Goal: Find specific page/section: Find specific page/section

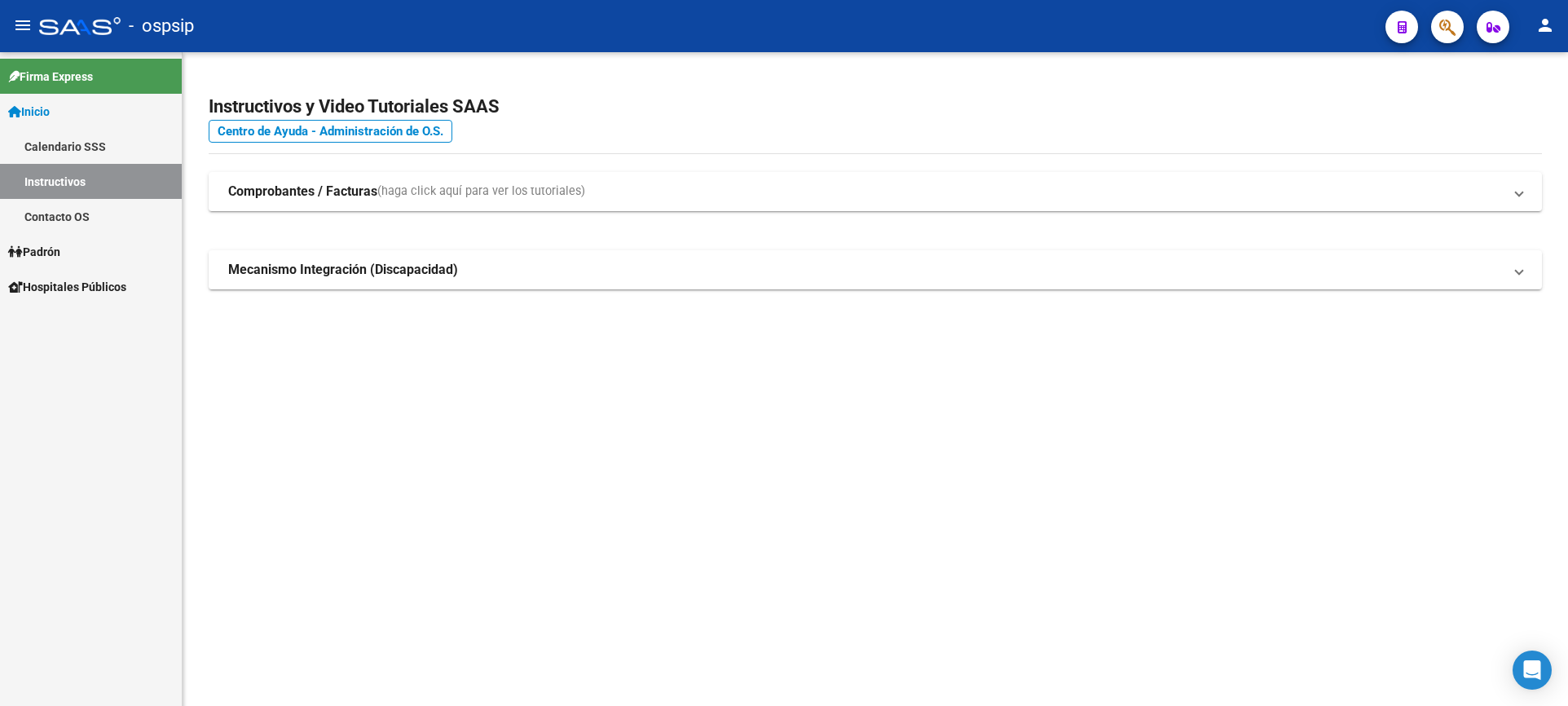
click at [44, 254] on span "Padrón" at bounding box center [34, 252] width 52 height 18
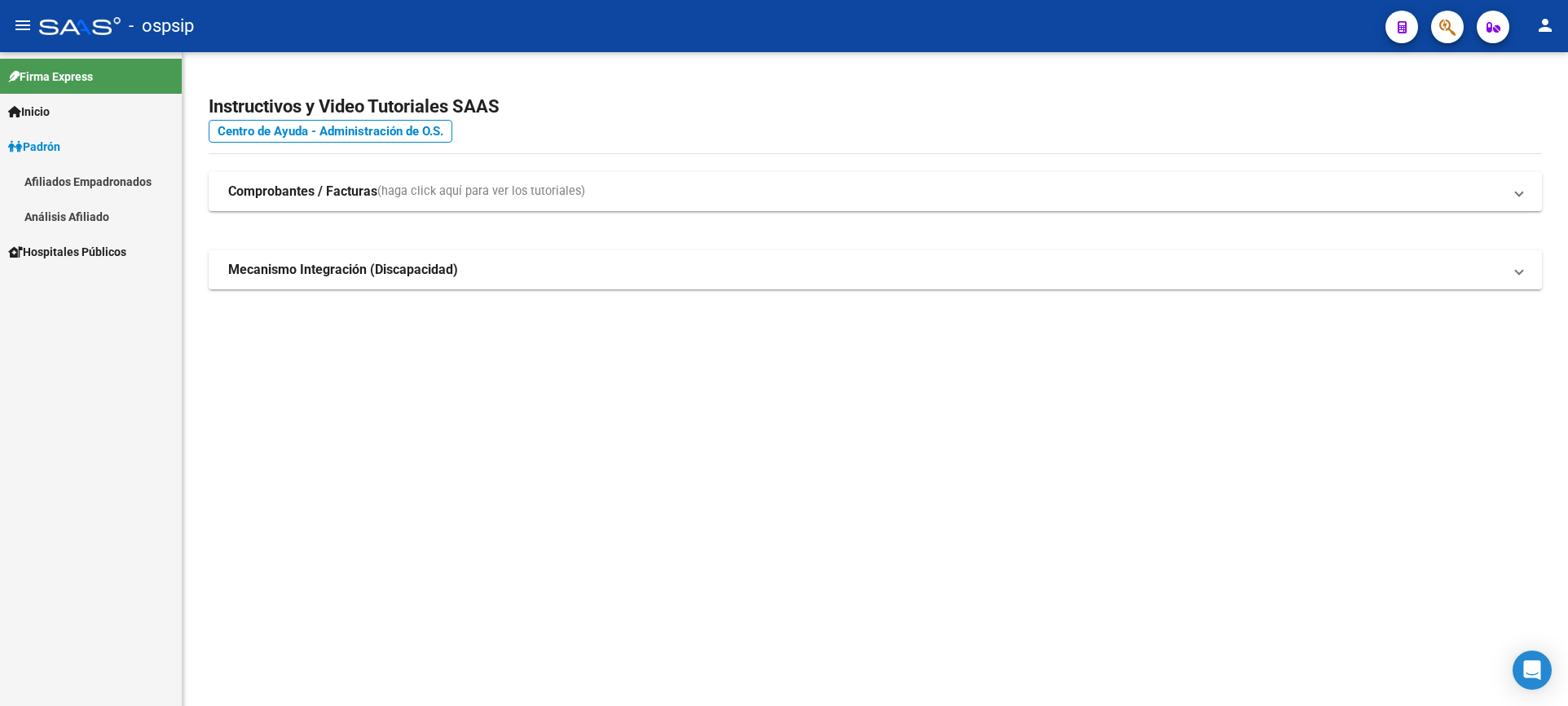
click at [51, 215] on link "Análisis Afiliado" at bounding box center [91, 216] width 181 height 35
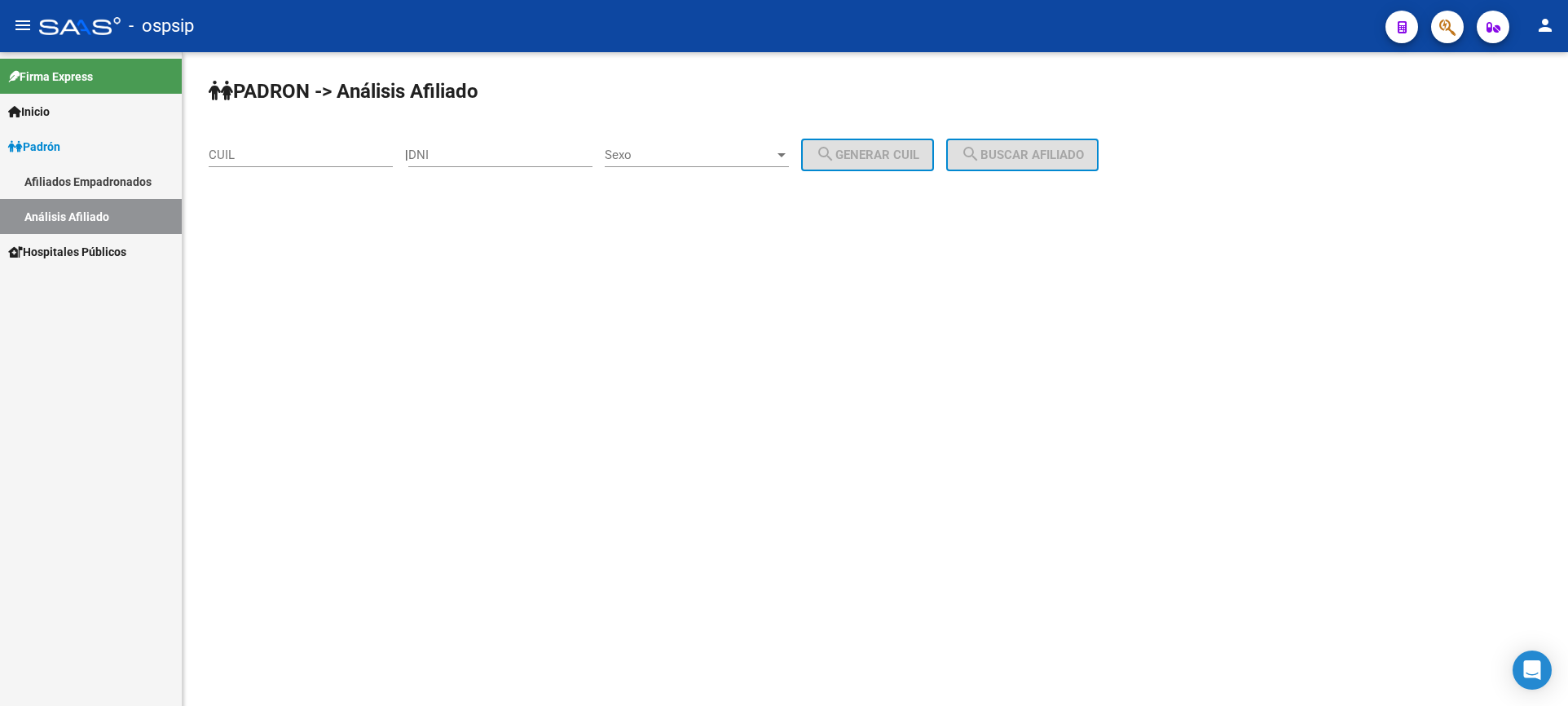
click at [511, 148] on input "DNI" at bounding box center [500, 155] width 184 height 15
type input "44381860"
click at [687, 168] on div "Sexo Sexo" at bounding box center [696, 158] width 184 height 51
click at [684, 166] on div "Sexo Sexo" at bounding box center [696, 150] width 184 height 35
click at [684, 162] on span "Masculino" at bounding box center [714, 155] width 184 height 37
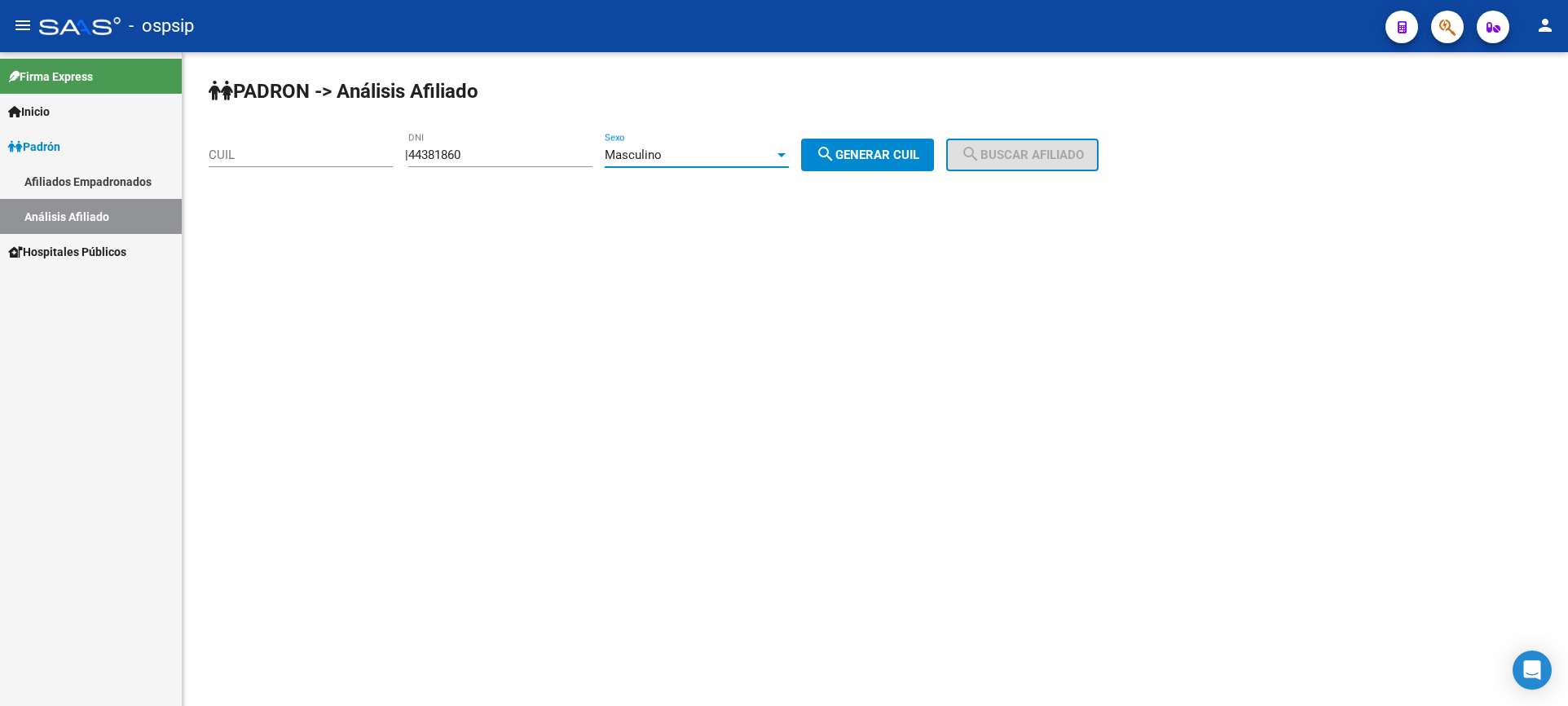
drag, startPoint x: 873, startPoint y: 157, endPoint x: 894, endPoint y: 159, distance: 21.1
click at [874, 159] on span "search Generar CUIL" at bounding box center [868, 155] width 104 height 15
type input "20-44381860-0"
click at [1007, 150] on button "search Buscar afiliado" at bounding box center [1022, 155] width 153 height 33
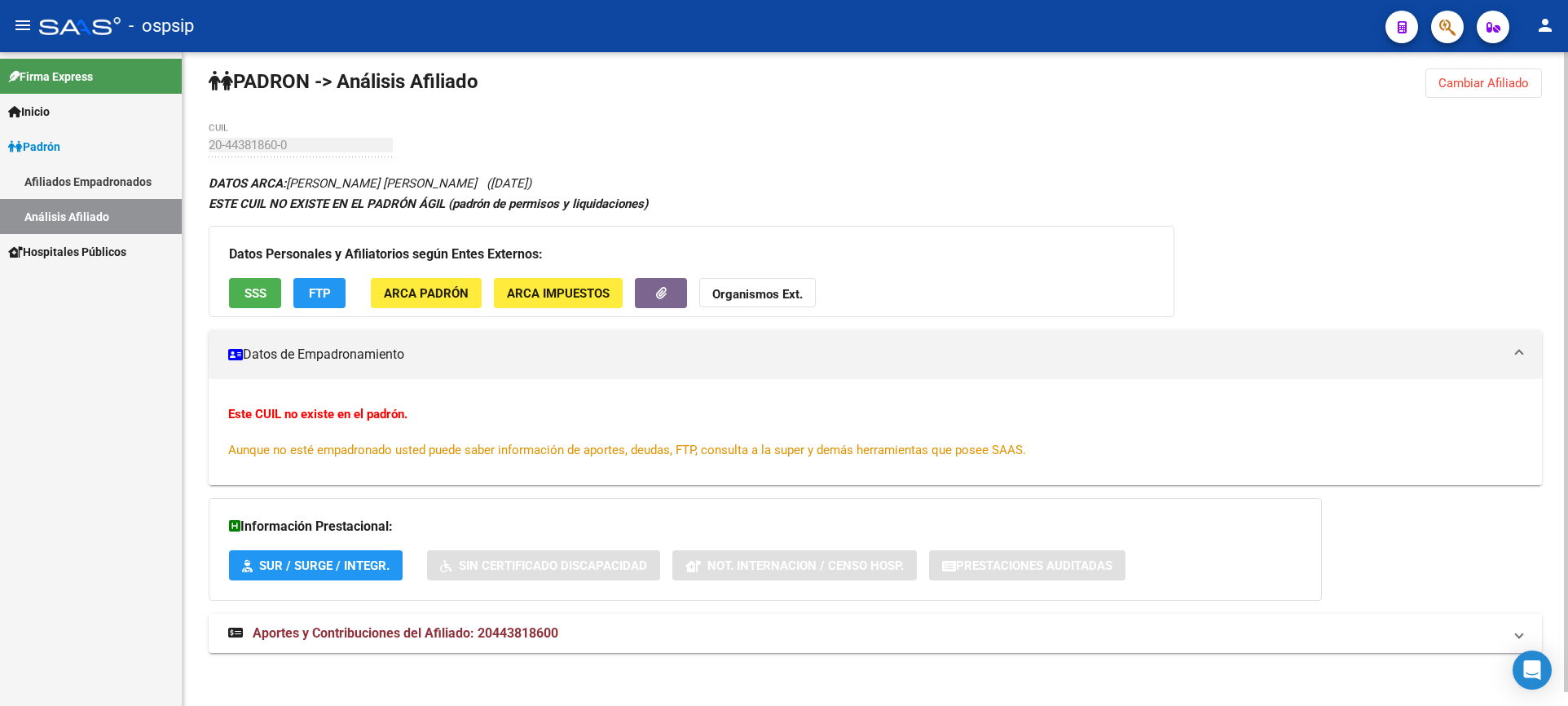
scroll to position [14, 0]
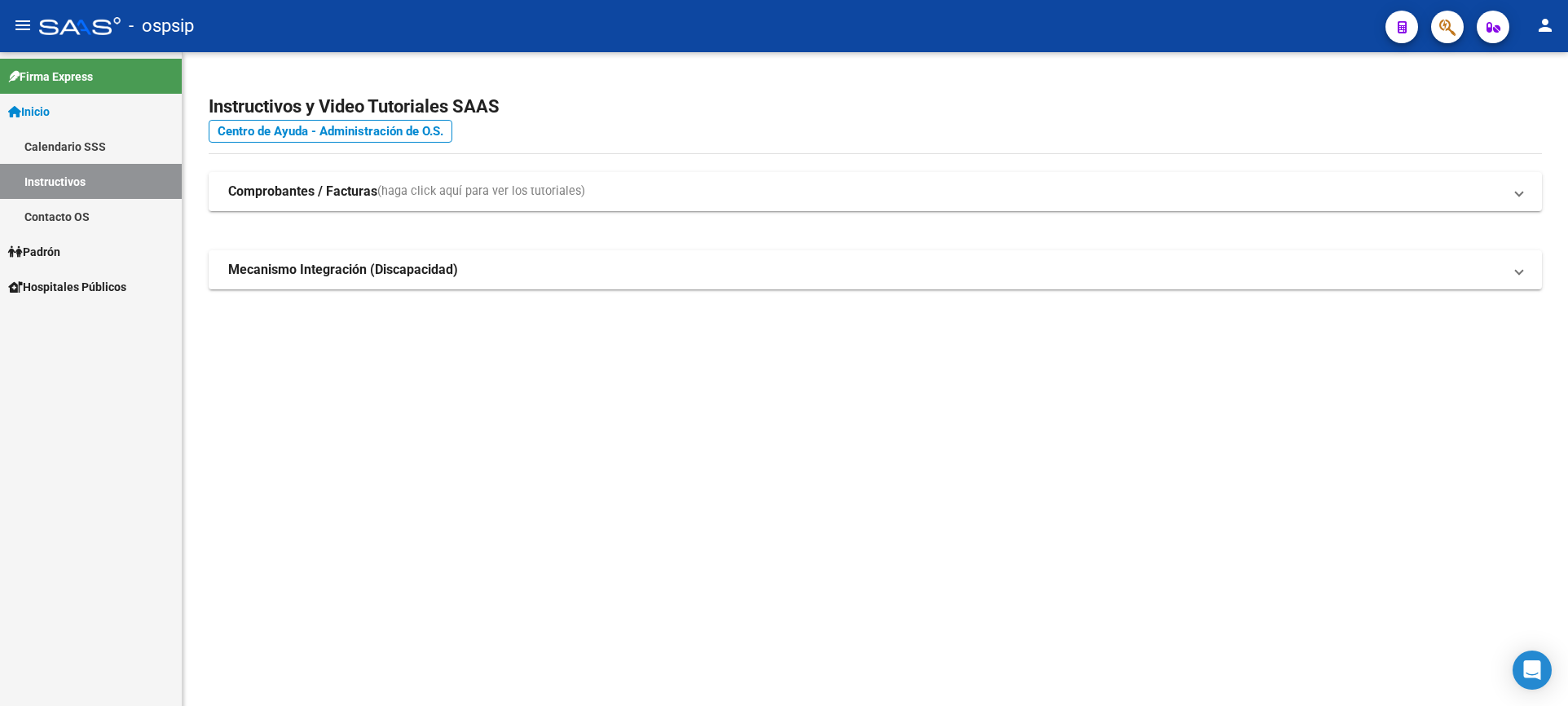
click at [60, 253] on span "Padrón" at bounding box center [34, 252] width 52 height 18
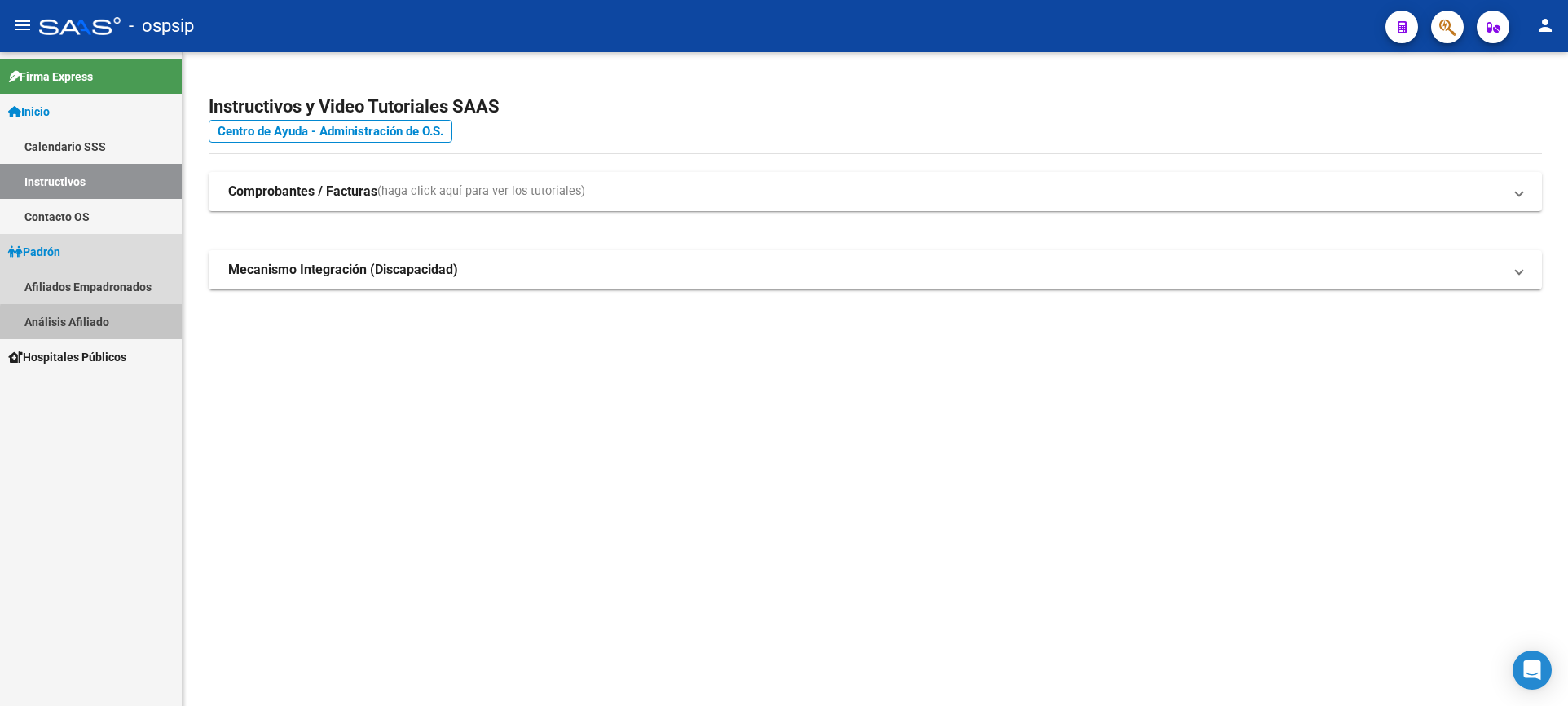
click at [110, 324] on link "Análisis Afiliado" at bounding box center [91, 321] width 181 height 35
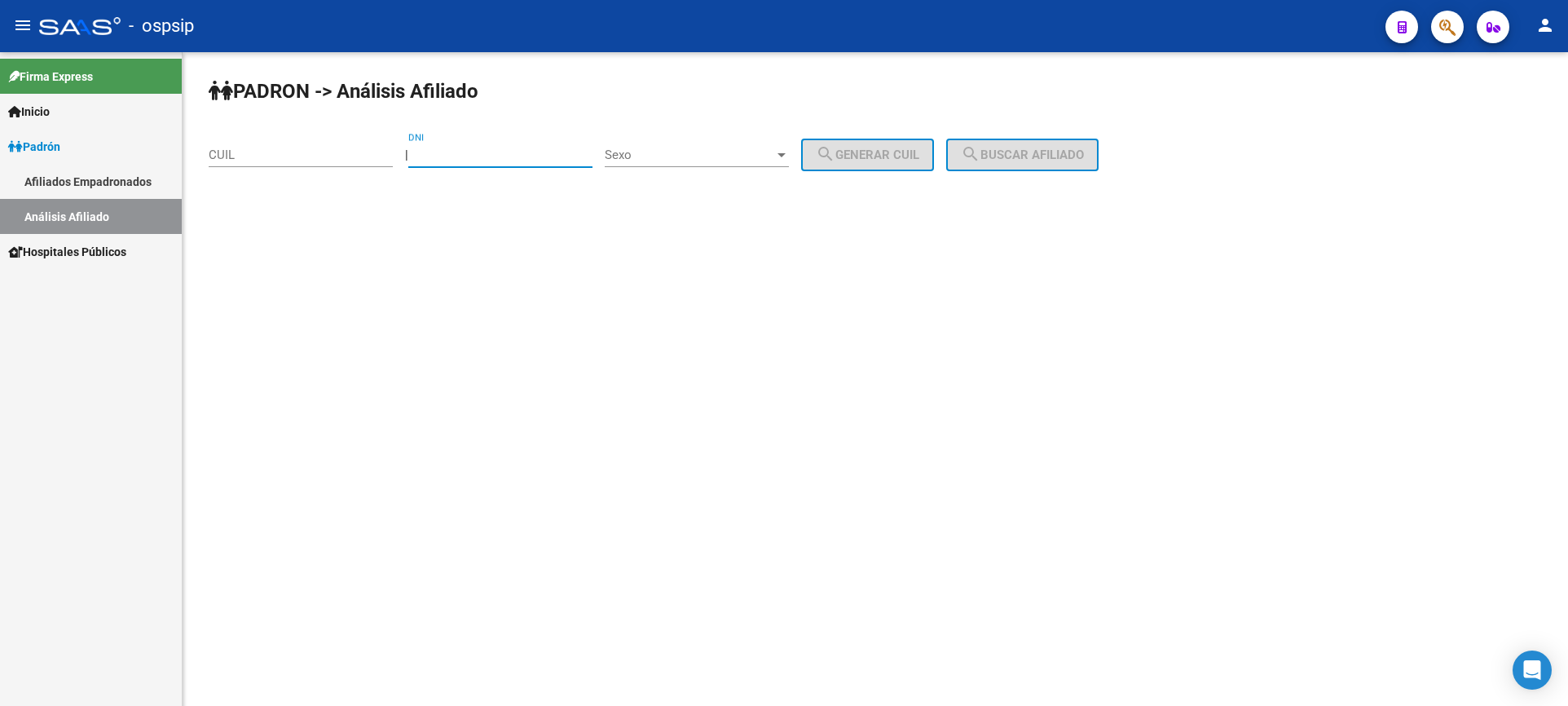
click at [477, 161] on input "DNI" at bounding box center [500, 155] width 184 height 15
type input "93864340"
click at [701, 148] on span "Sexo" at bounding box center [690, 155] width 170 height 15
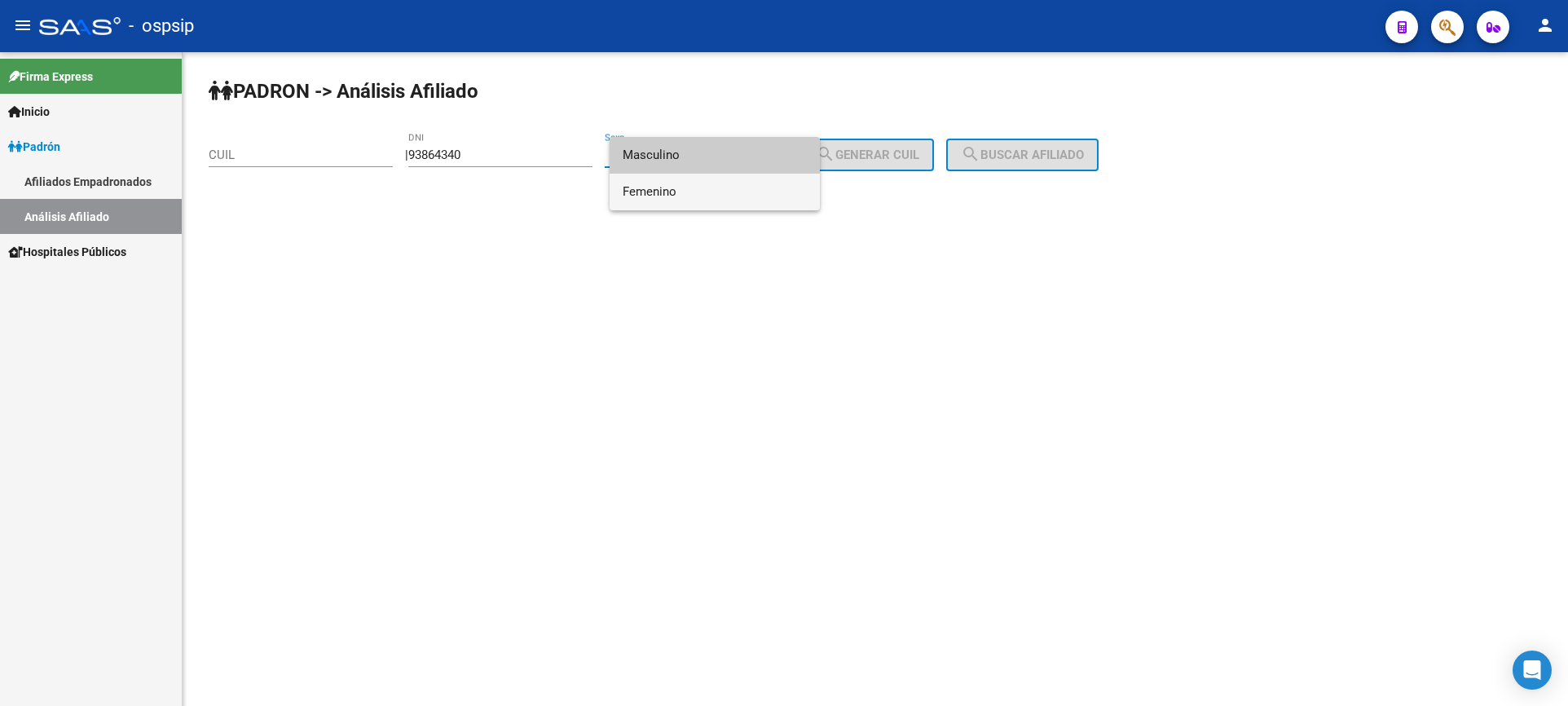
drag, startPoint x: 693, startPoint y: 192, endPoint x: 704, endPoint y: 180, distance: 16.3
click at [693, 190] on span "Femenino" at bounding box center [714, 191] width 184 height 37
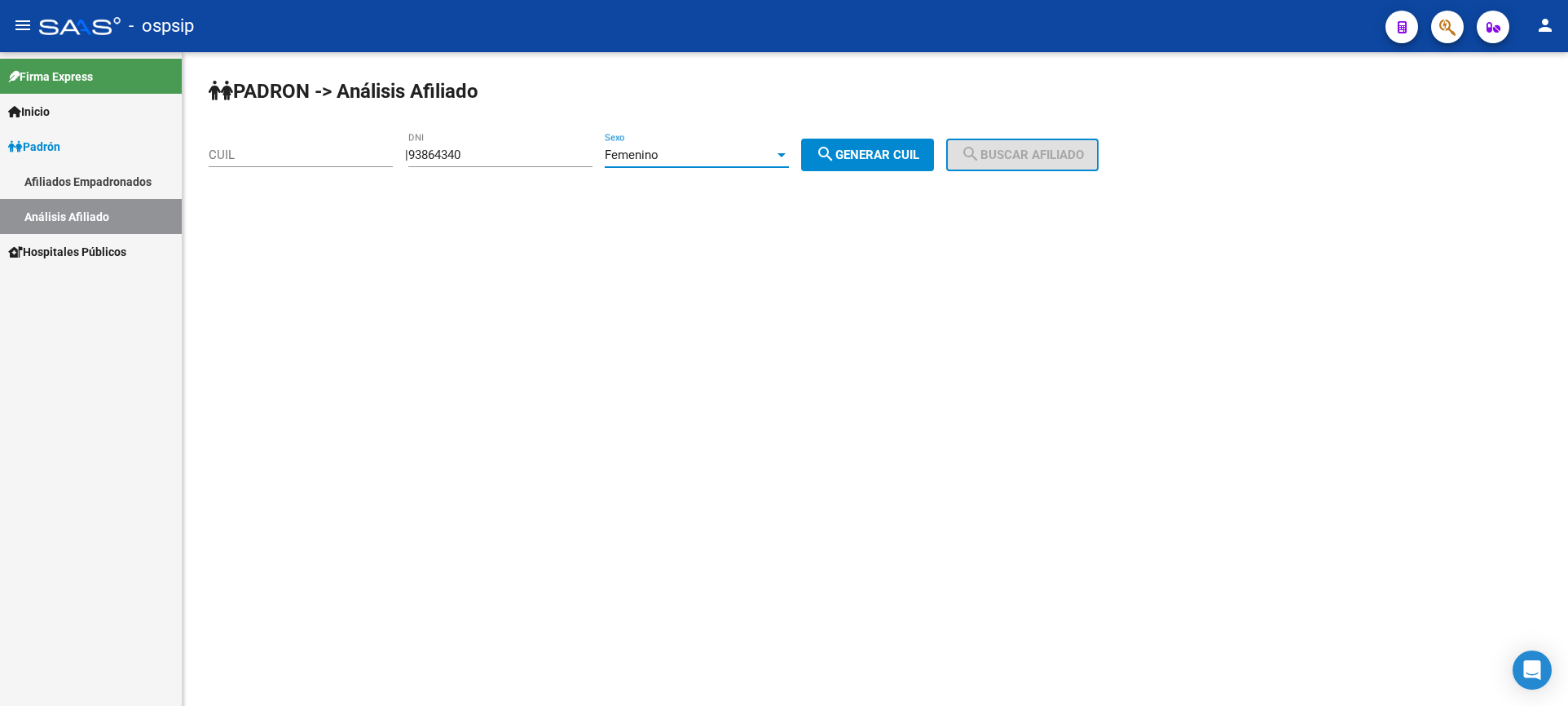
click at [884, 168] on button "search Generar CUIL" at bounding box center [868, 155] width 133 height 33
type input "27-93864340-2"
click at [1027, 158] on span "search Buscar afiliado" at bounding box center [1022, 155] width 123 height 15
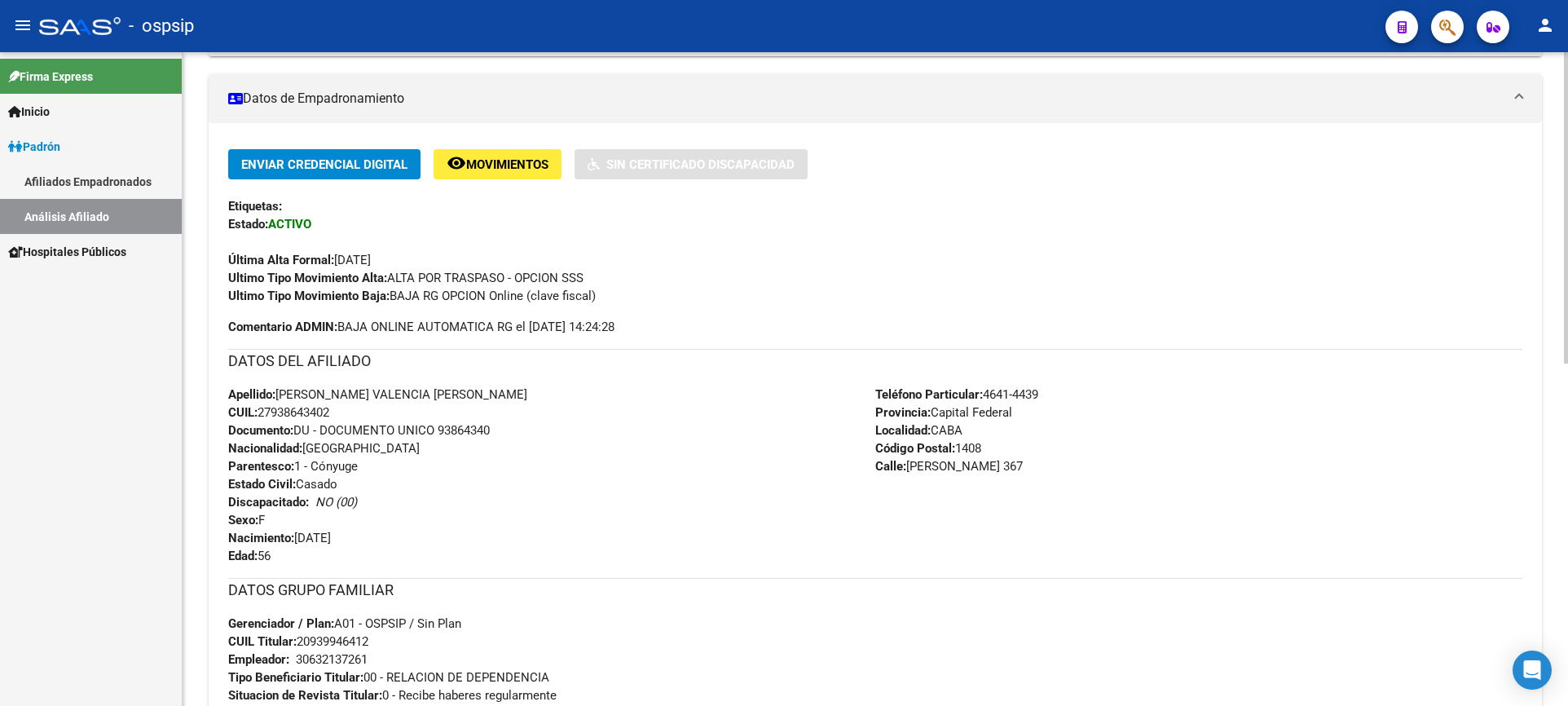
scroll to position [408, 0]
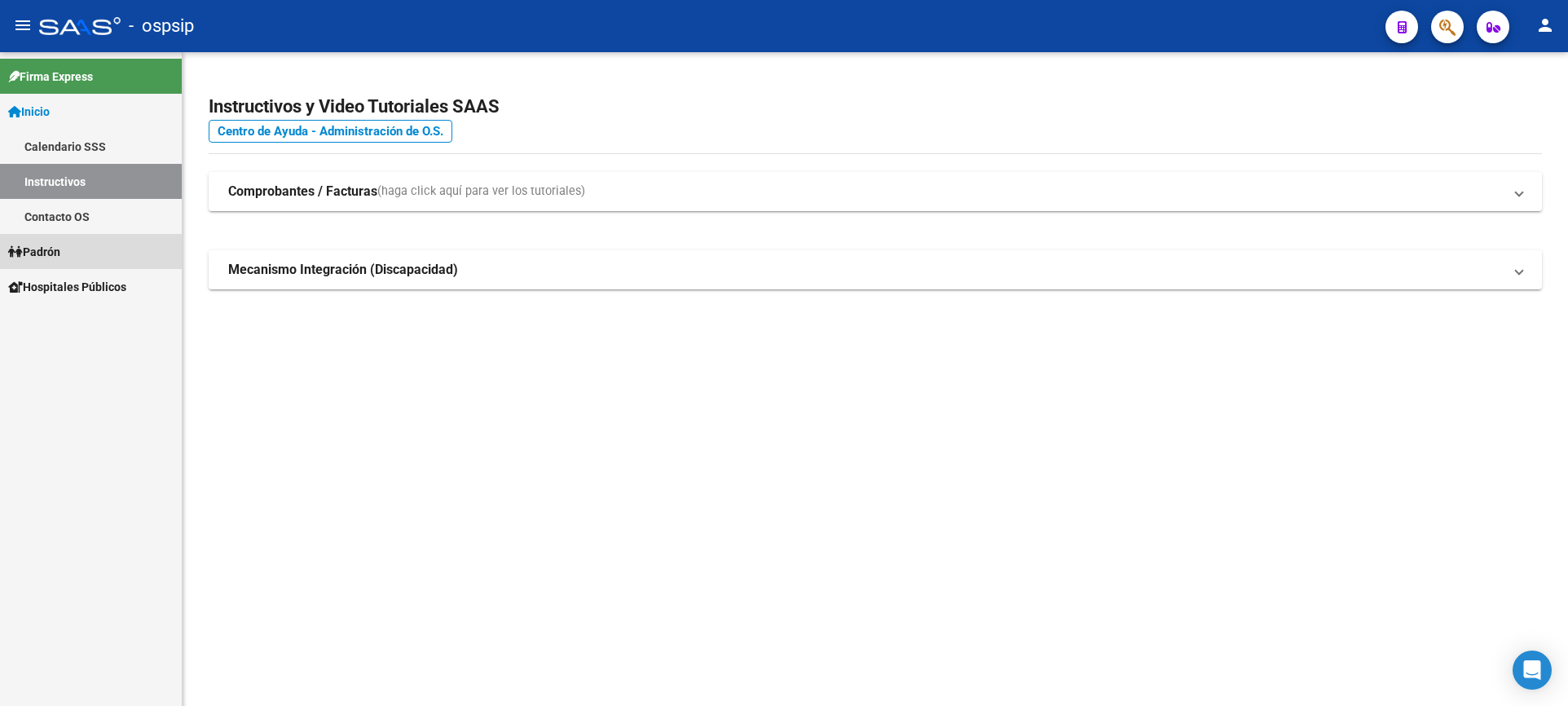
click at [60, 258] on span "Padrón" at bounding box center [34, 252] width 52 height 18
click at [60, 257] on span "Padrón" at bounding box center [34, 252] width 52 height 18
drag, startPoint x: 75, startPoint y: 319, endPoint x: 114, endPoint y: 315, distance: 39.2
click at [77, 319] on link "Análisis Afiliado" at bounding box center [91, 321] width 181 height 35
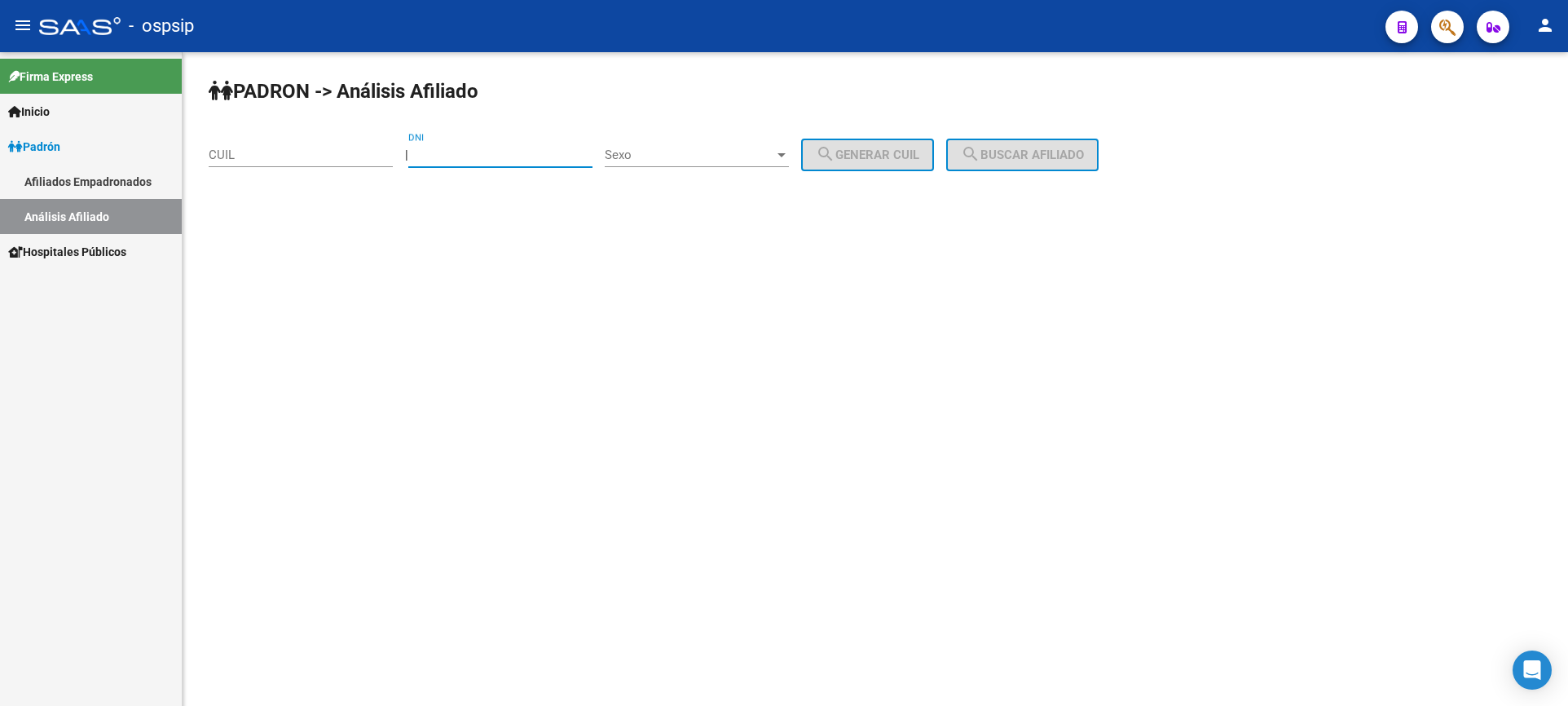
click at [523, 158] on input "DNI" at bounding box center [500, 155] width 184 height 15
type input "27557668"
click at [729, 145] on div "Sexo Sexo" at bounding box center [696, 150] width 184 height 35
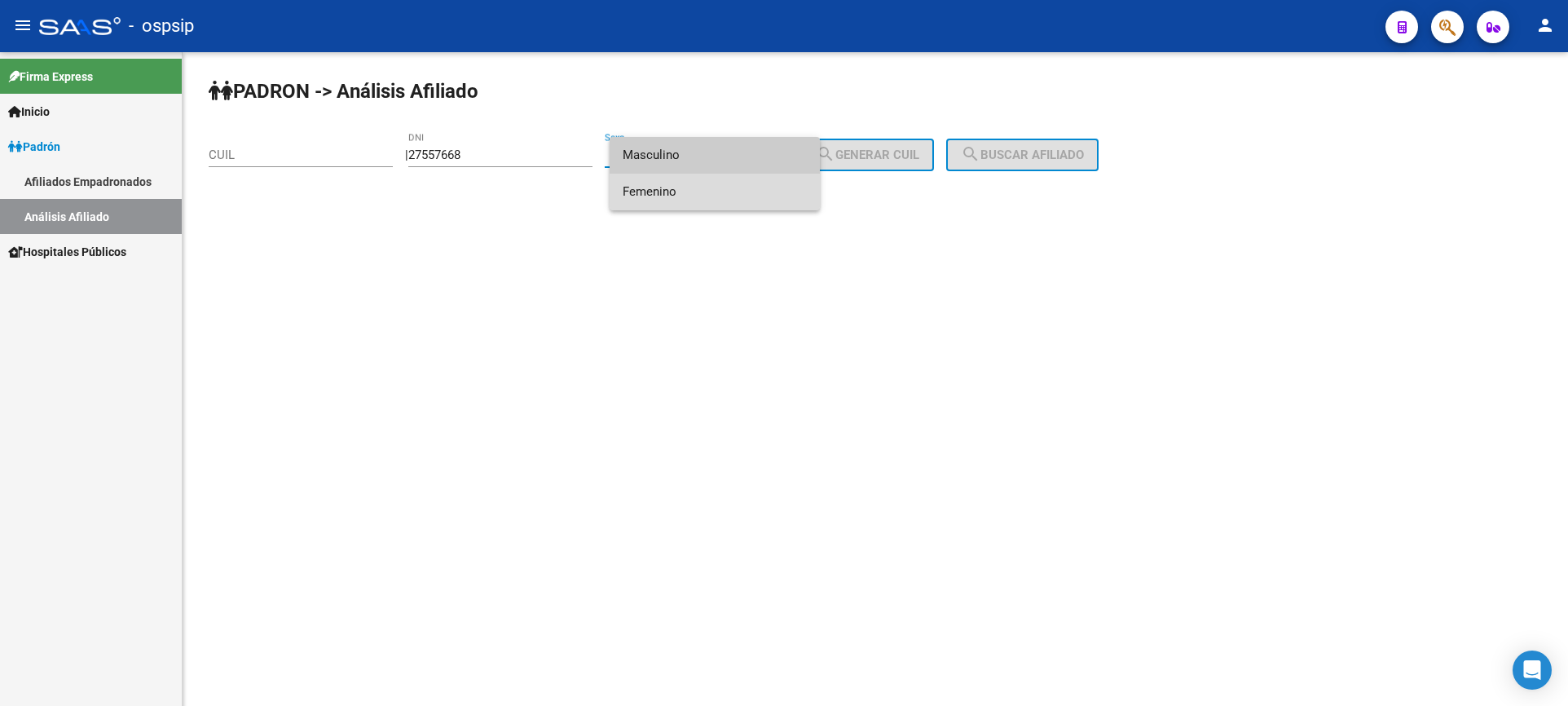
drag, startPoint x: 717, startPoint y: 194, endPoint x: 769, endPoint y: 194, distance: 52.0
click at [717, 196] on span "Femenino" at bounding box center [714, 191] width 184 height 37
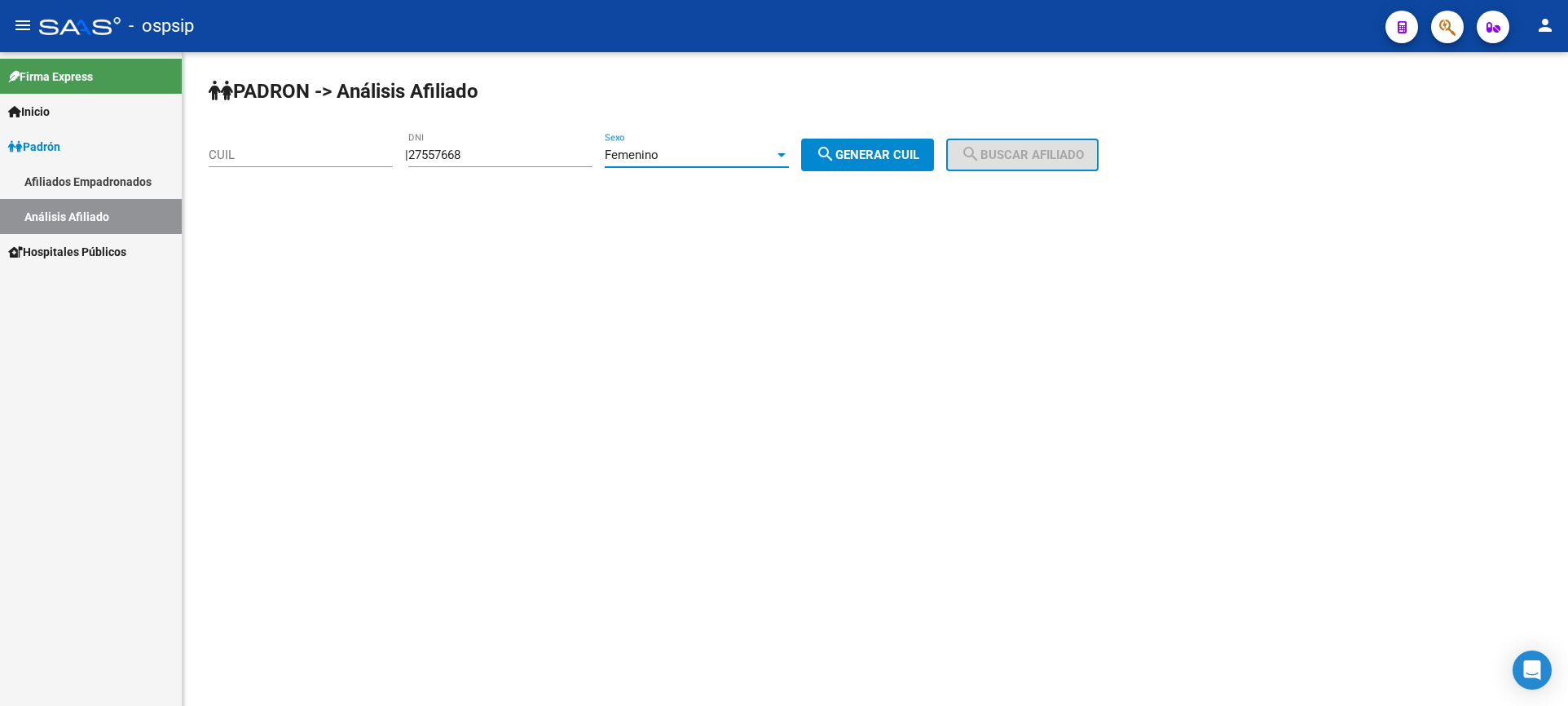
click at [840, 172] on div "PADRON -> Análisis Afiliado CUIL | 27557668 DNI Femenino Sexo search Generar CU…" at bounding box center [875, 138] width 1386 height 172
click at [855, 162] on span "search Generar CUIL" at bounding box center [868, 155] width 104 height 15
type input "27-27557668-4"
click at [1024, 155] on span "search Buscar afiliado" at bounding box center [1022, 155] width 123 height 15
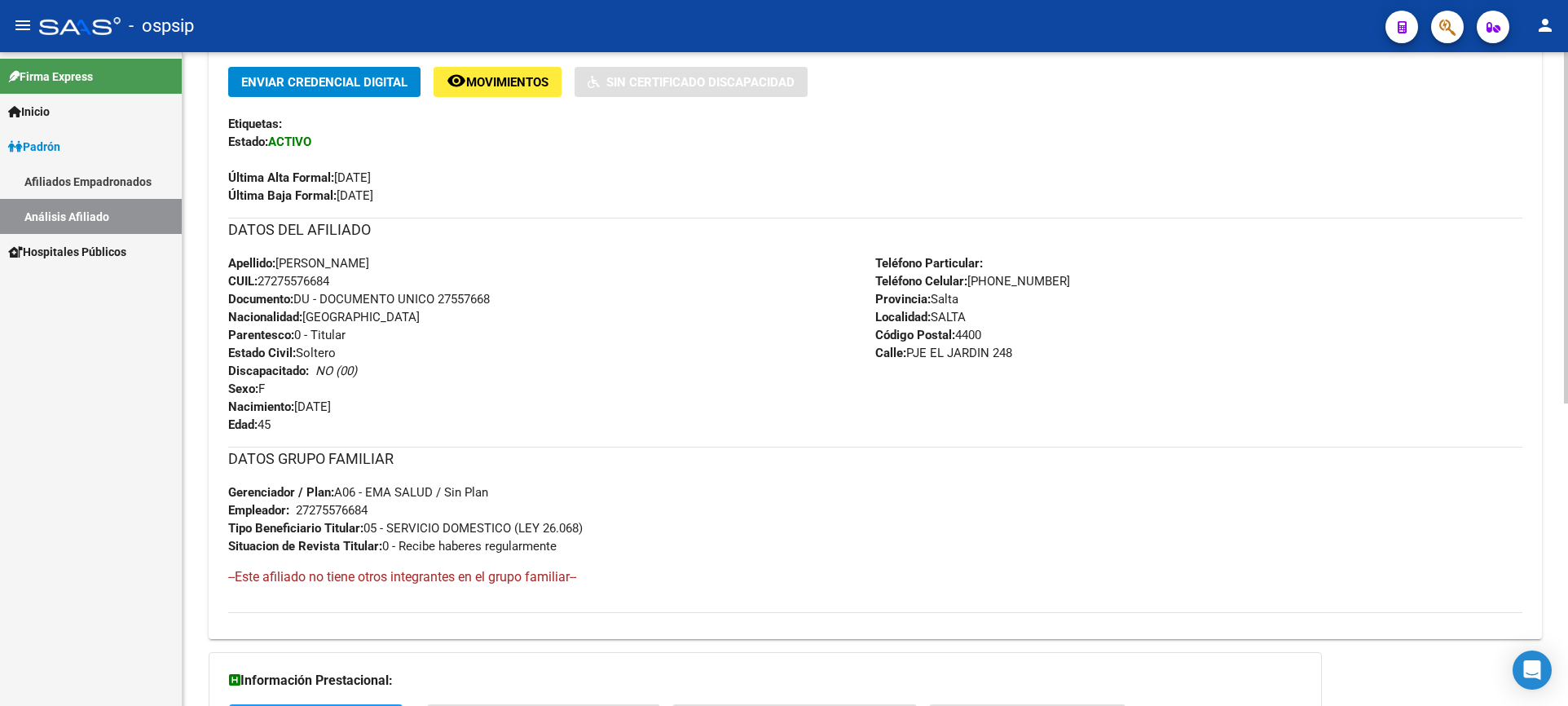
scroll to position [408, 0]
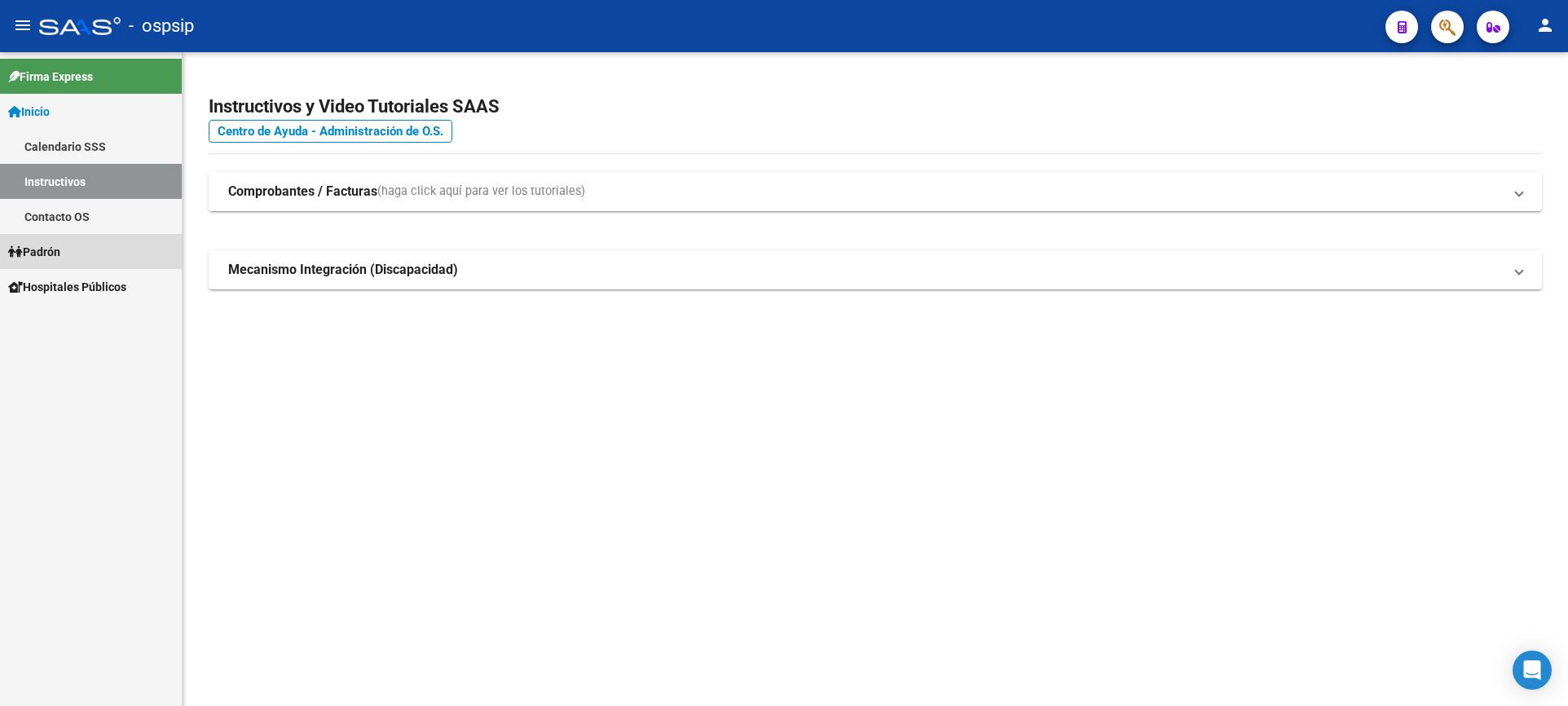
click at [68, 252] on link "Padrón" at bounding box center [91, 251] width 181 height 35
drag, startPoint x: 109, startPoint y: 322, endPoint x: 121, endPoint y: 320, distance: 12.2
click at [111, 320] on link "Análisis Afiliado" at bounding box center [91, 321] width 181 height 35
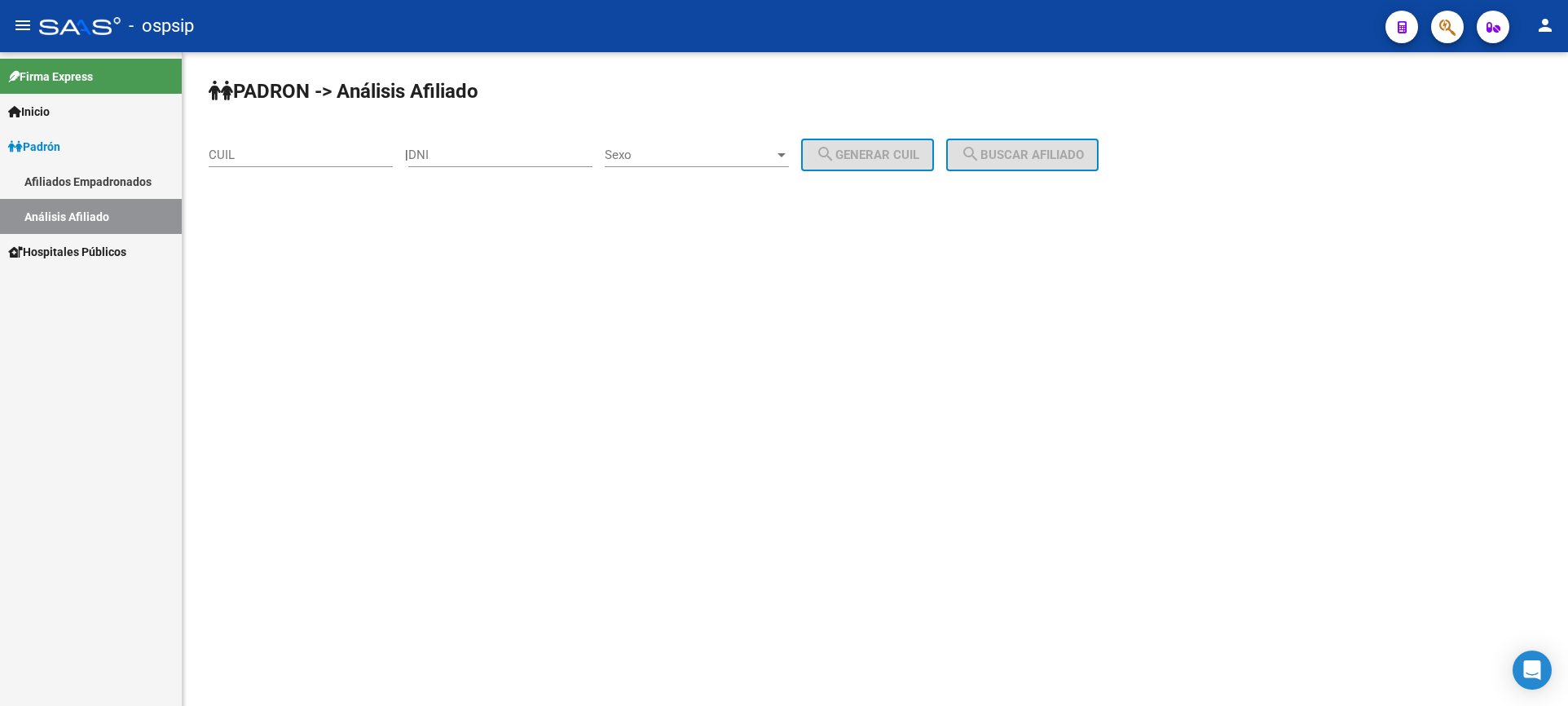
click at [503, 160] on input "DNI" at bounding box center [500, 155] width 184 height 15
type input "39088179"
click at [713, 150] on span "Sexo" at bounding box center [690, 155] width 170 height 15
click at [705, 160] on span "Masculino" at bounding box center [714, 155] width 184 height 37
click at [869, 154] on span "search Generar CUIL" at bounding box center [868, 155] width 104 height 15
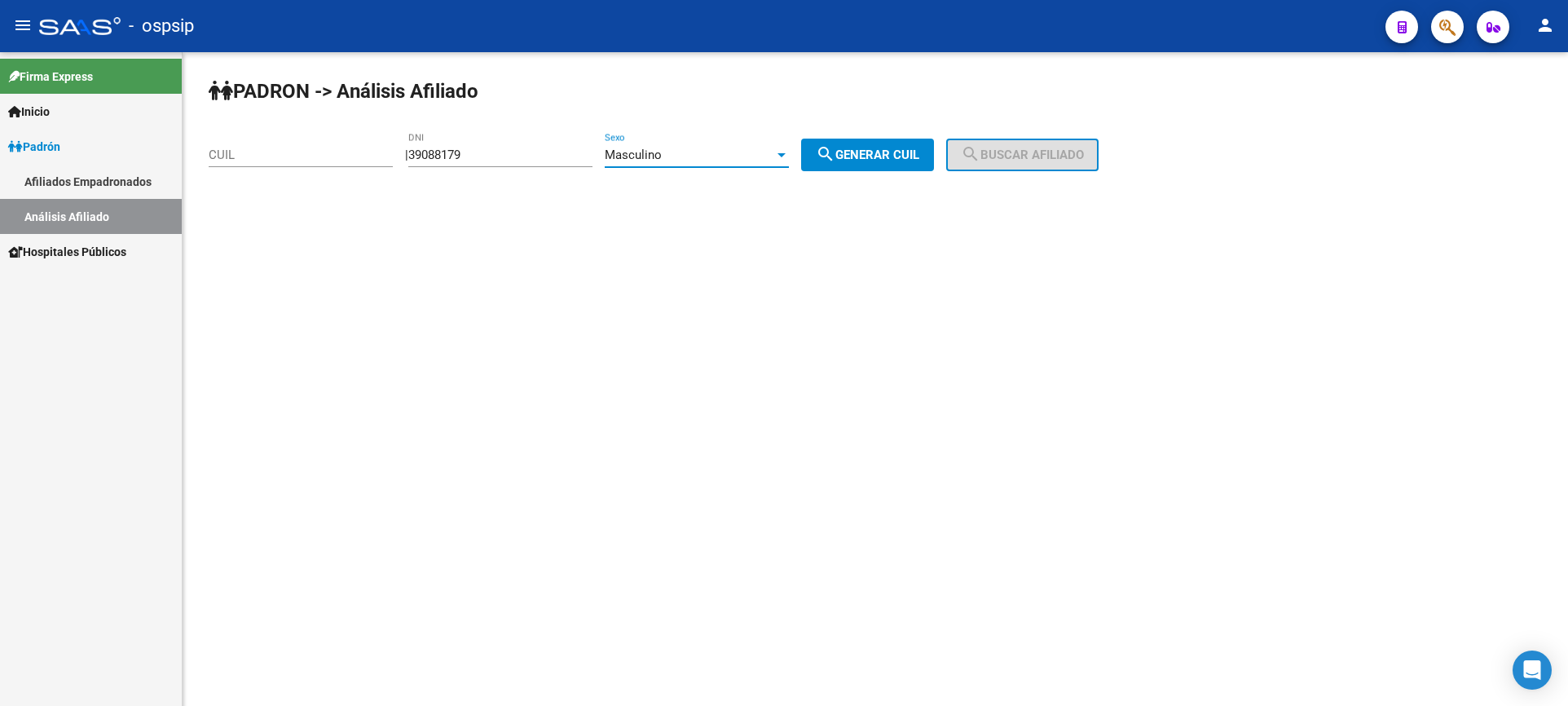
type input "20-39088179-8"
click at [1023, 159] on span "search Buscar afiliado" at bounding box center [1022, 155] width 123 height 15
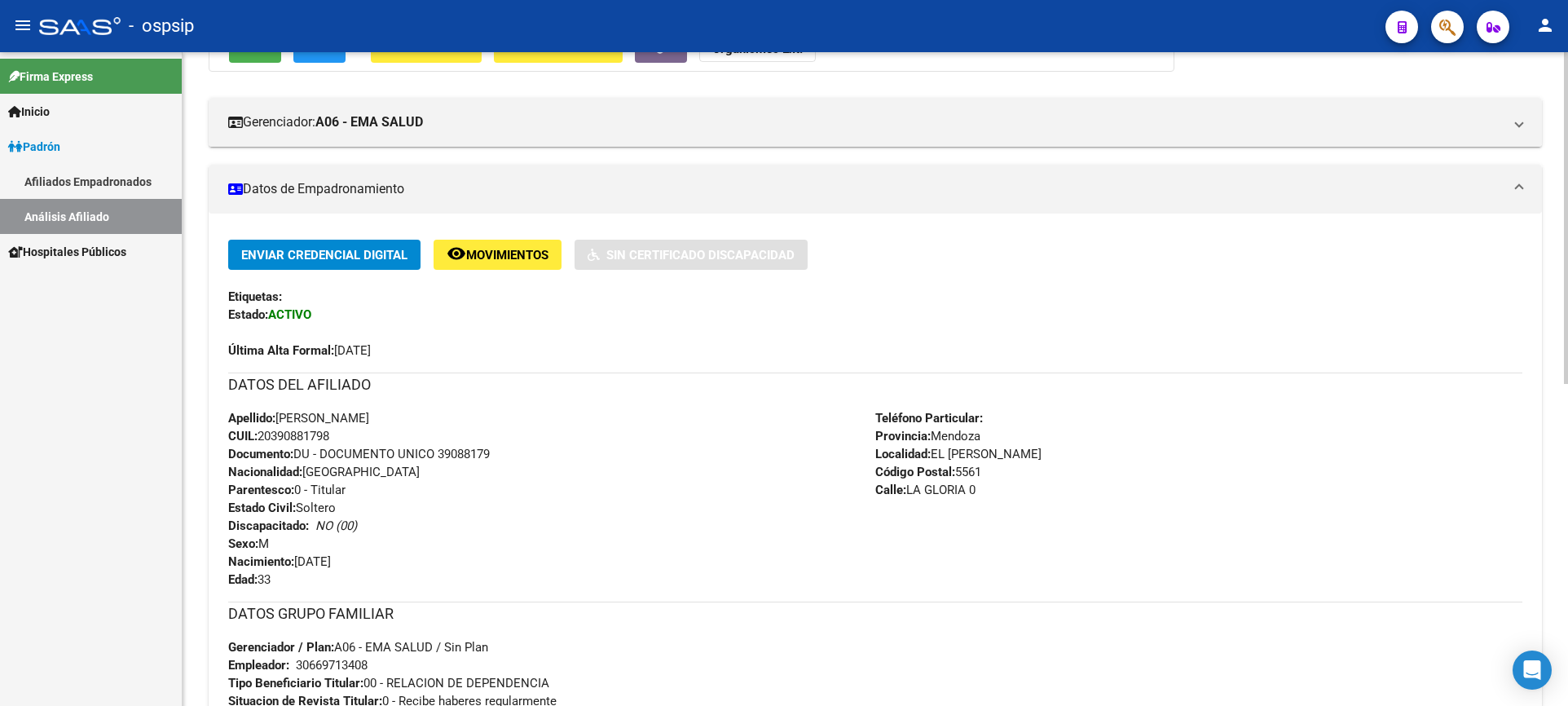
scroll to position [373, 0]
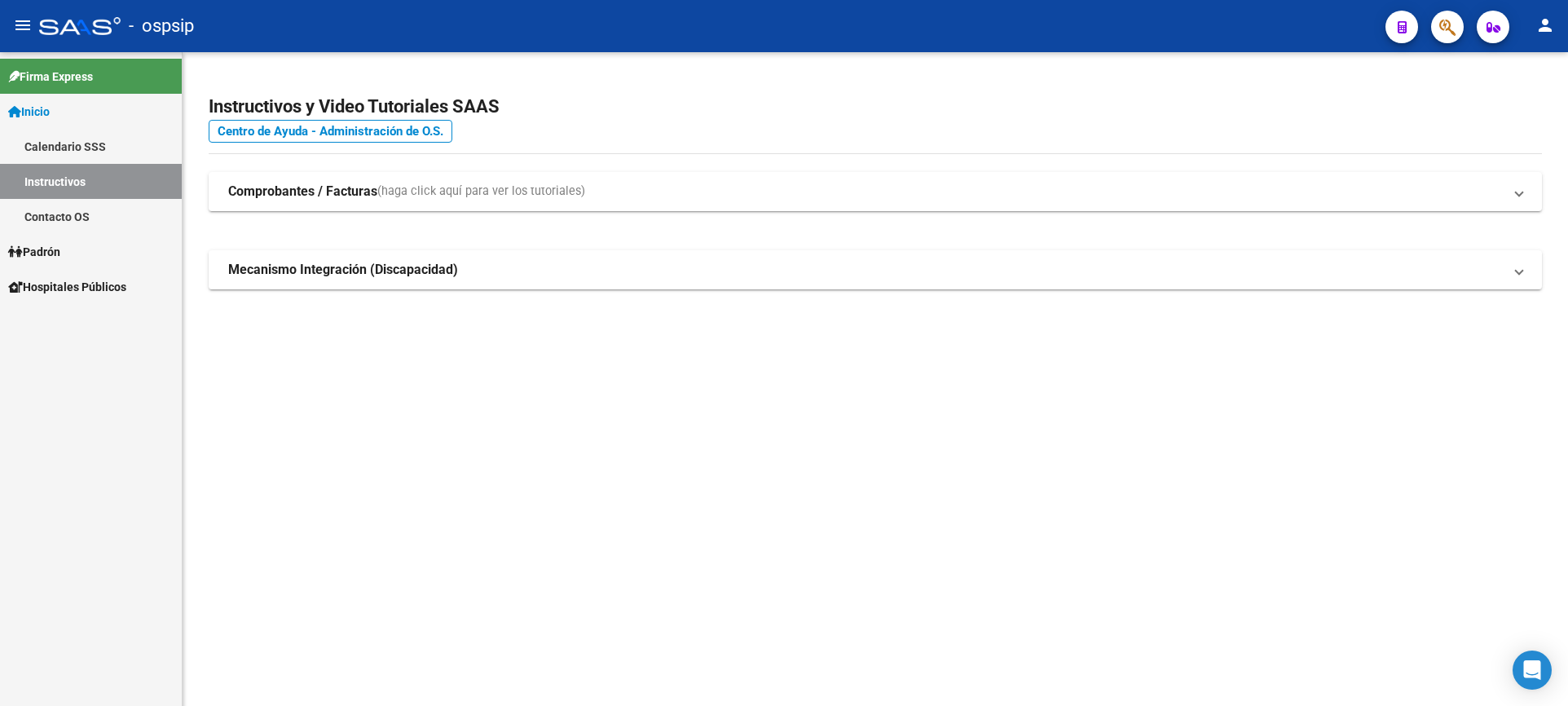
click at [60, 243] on span "Padrón" at bounding box center [34, 252] width 52 height 18
drag, startPoint x: 71, startPoint y: 328, endPoint x: 79, endPoint y: 329, distance: 8.1
click at [71, 328] on link "Análisis Afiliado" at bounding box center [91, 321] width 181 height 35
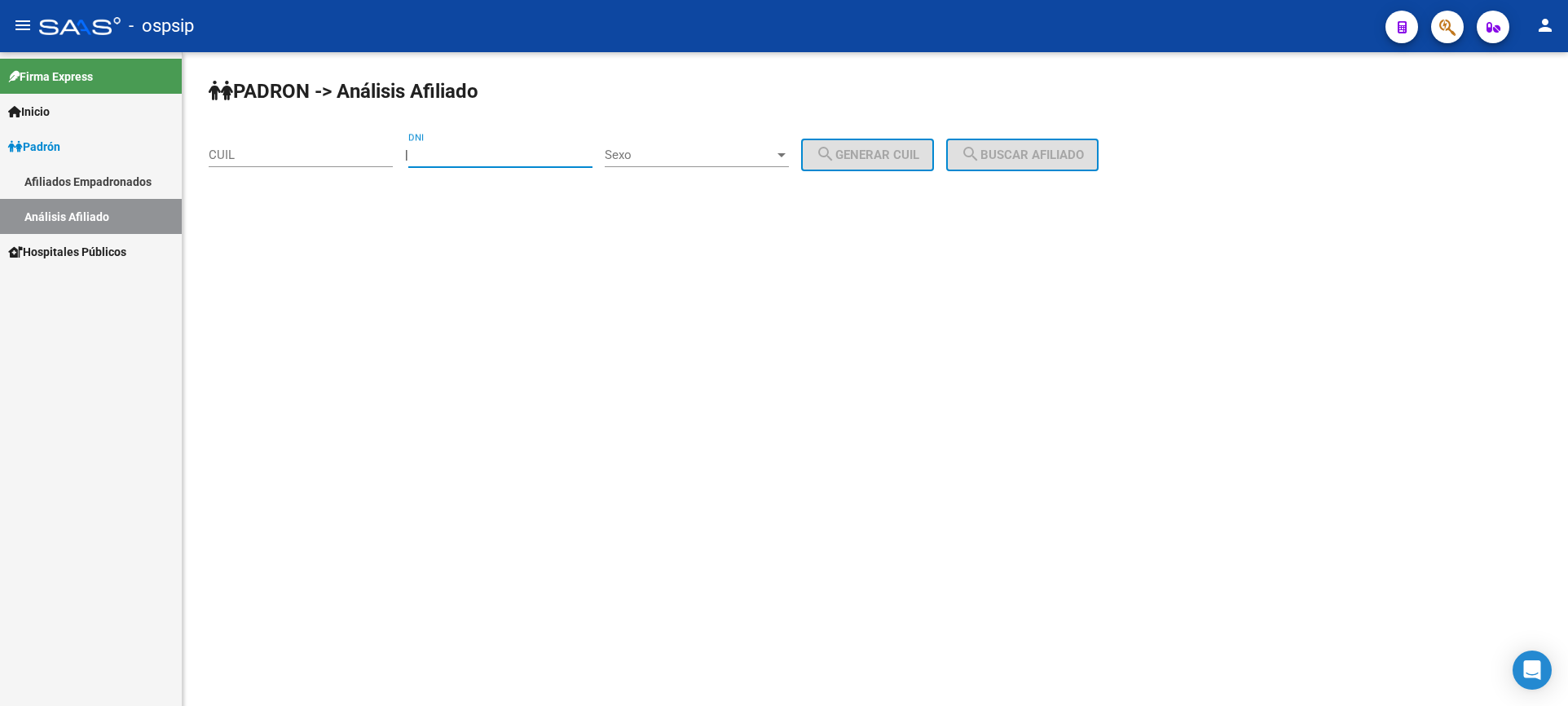
drag, startPoint x: 466, startPoint y: 153, endPoint x: 492, endPoint y: 166, distance: 29.1
click at [467, 154] on input "DNI" at bounding box center [500, 155] width 184 height 15
type input "38253052"
click at [689, 152] on span "Sexo" at bounding box center [690, 155] width 170 height 15
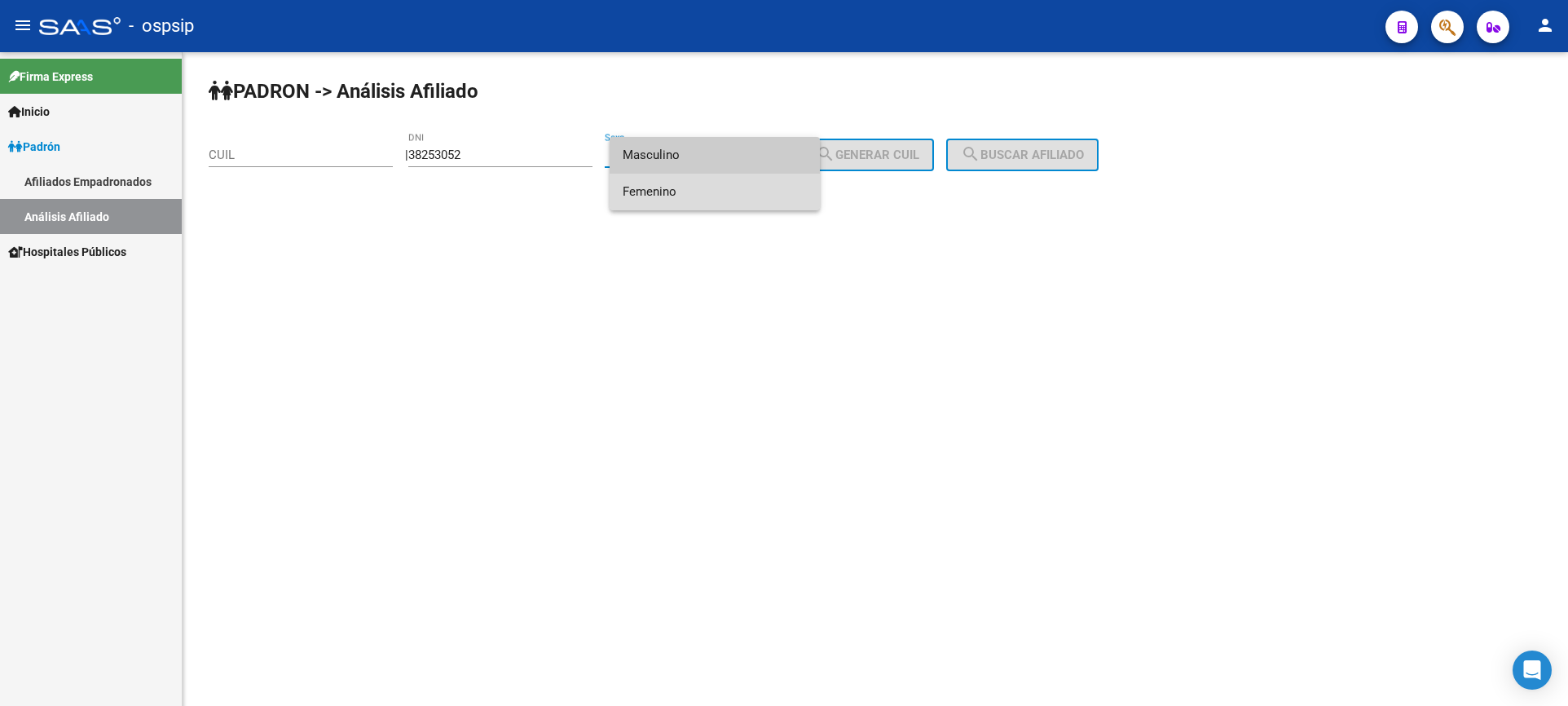
click at [688, 181] on span "Femenino" at bounding box center [714, 191] width 184 height 37
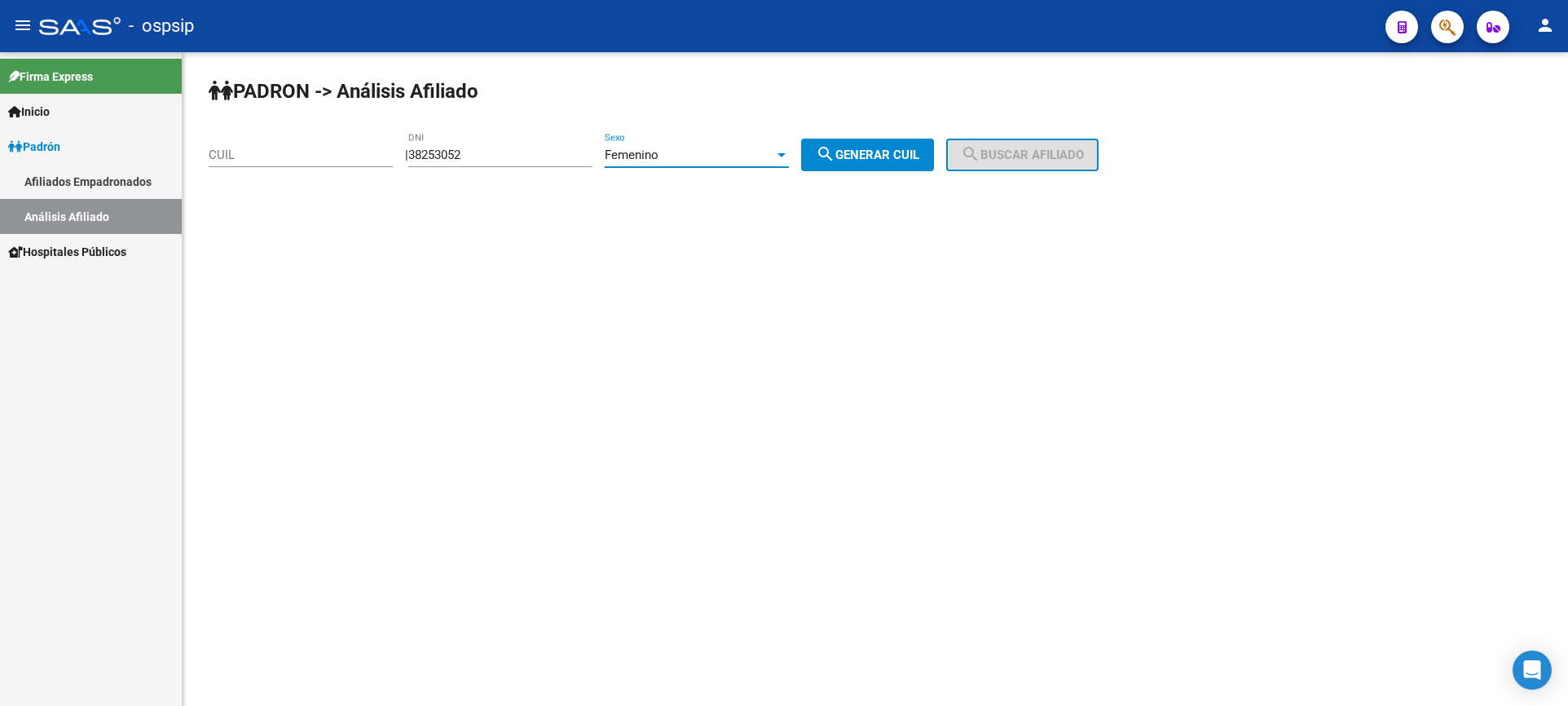
click at [706, 154] on div "Femenino" at bounding box center [690, 155] width 170 height 15
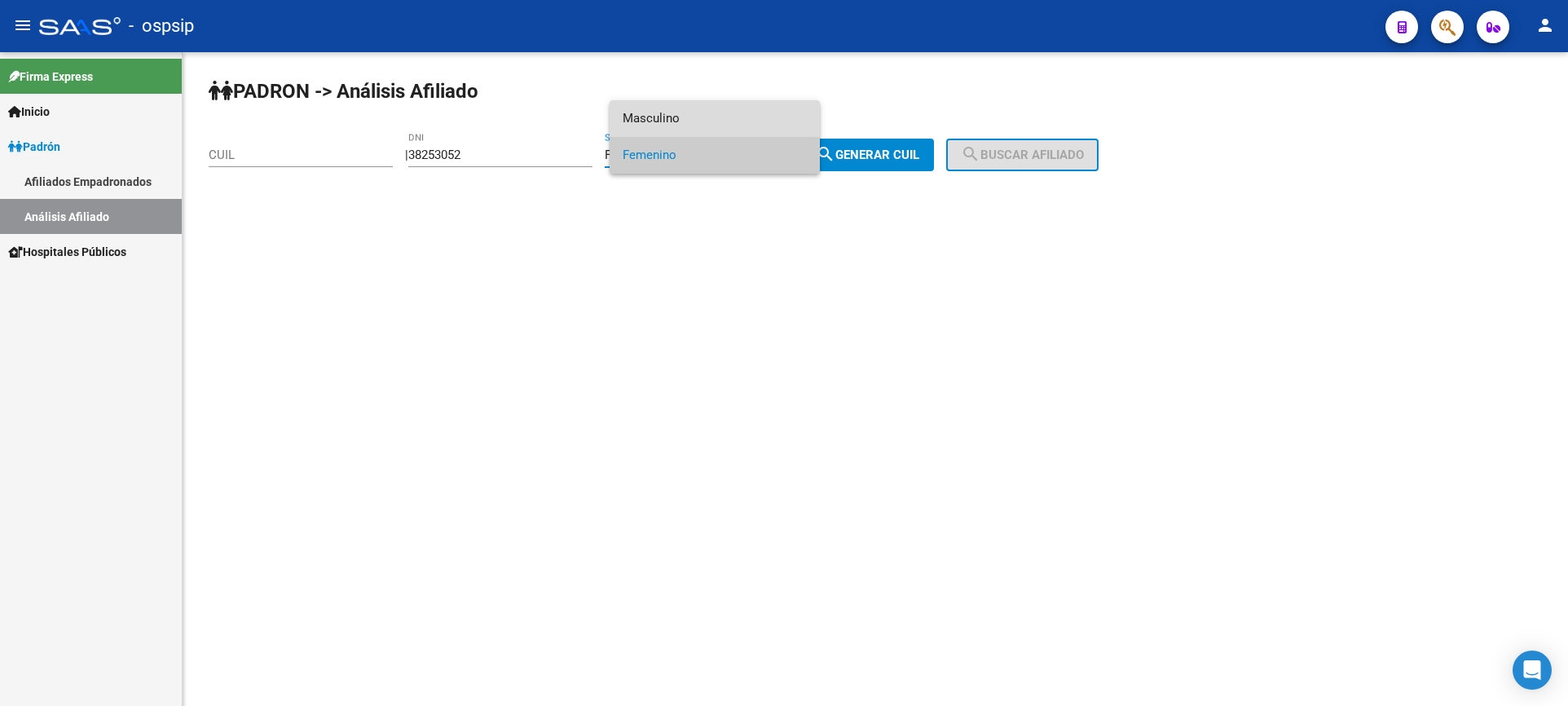
click at [734, 121] on span "Masculino" at bounding box center [714, 118] width 184 height 37
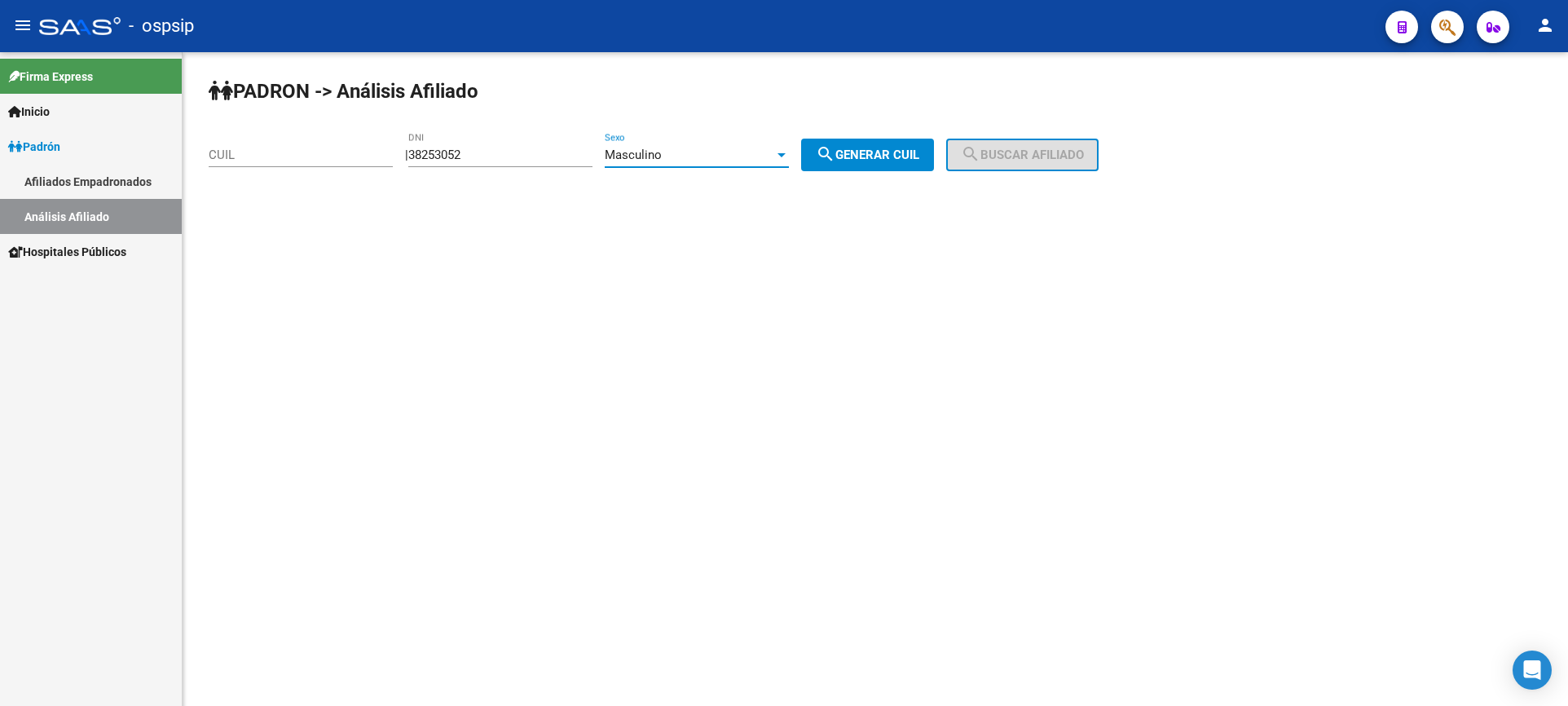
click at [836, 159] on mat-icon "search" at bounding box center [826, 154] width 20 height 20
type input "20-38253052-8"
click at [1018, 155] on span "search Buscar afiliado" at bounding box center [1022, 155] width 123 height 15
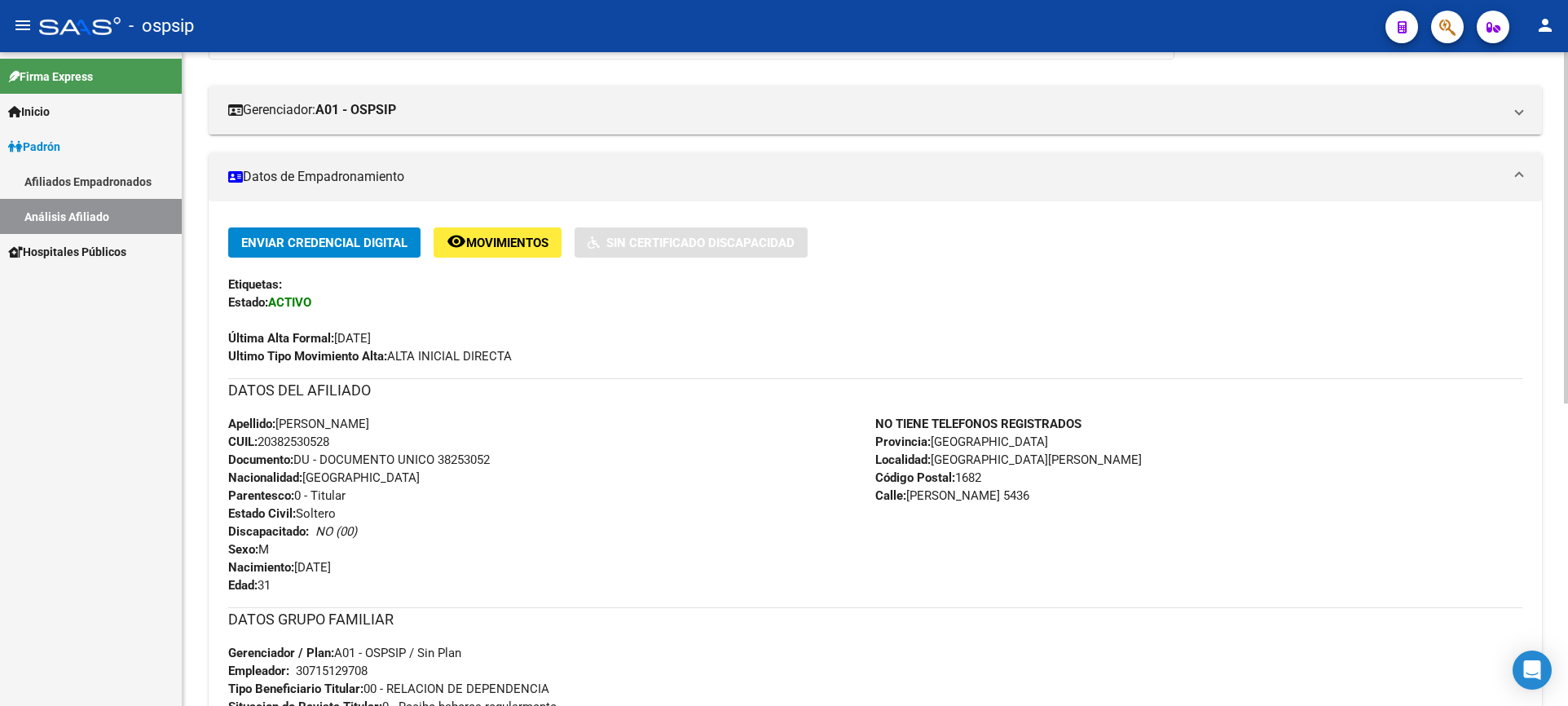
scroll to position [326, 0]
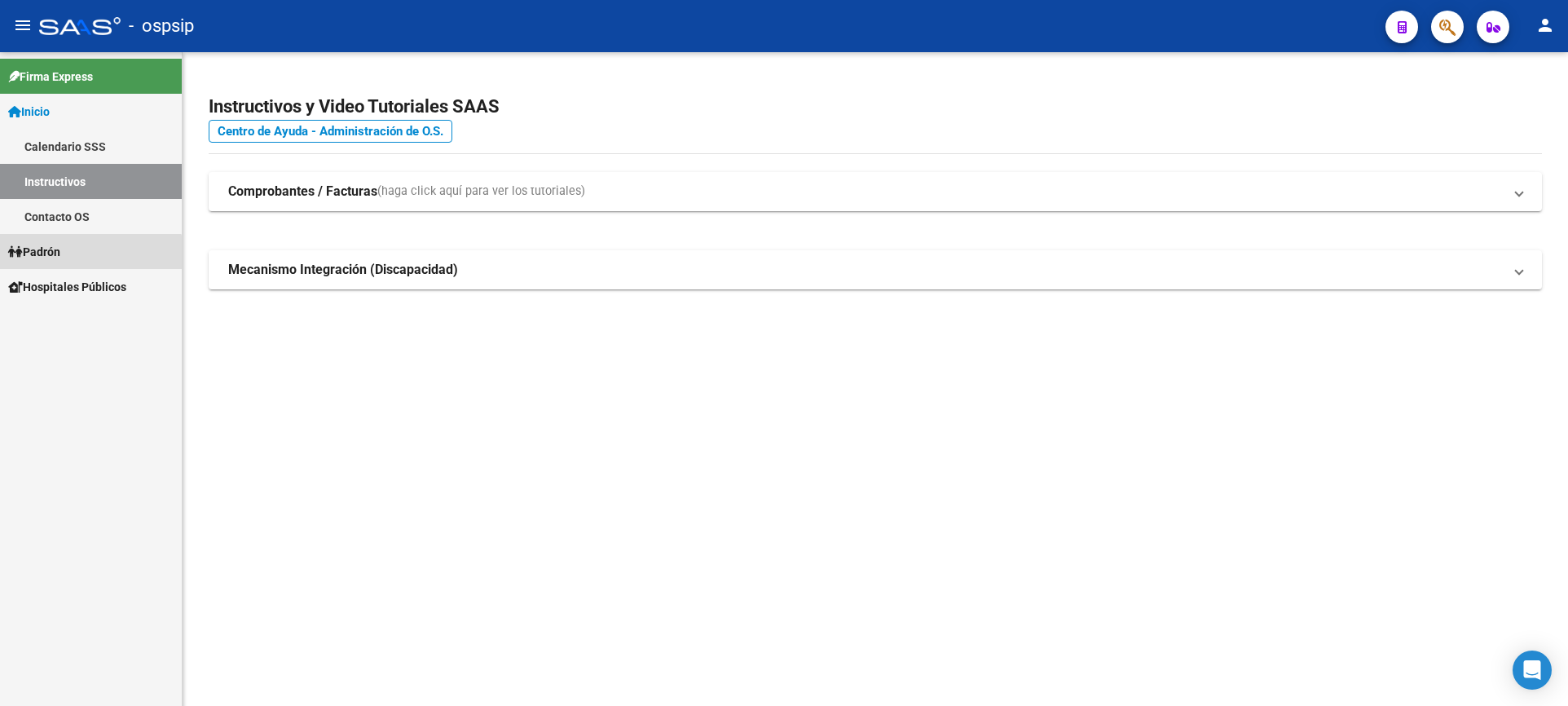
click at [69, 259] on link "Padrón" at bounding box center [91, 251] width 181 height 35
click at [68, 258] on link "Padrón" at bounding box center [91, 251] width 181 height 35
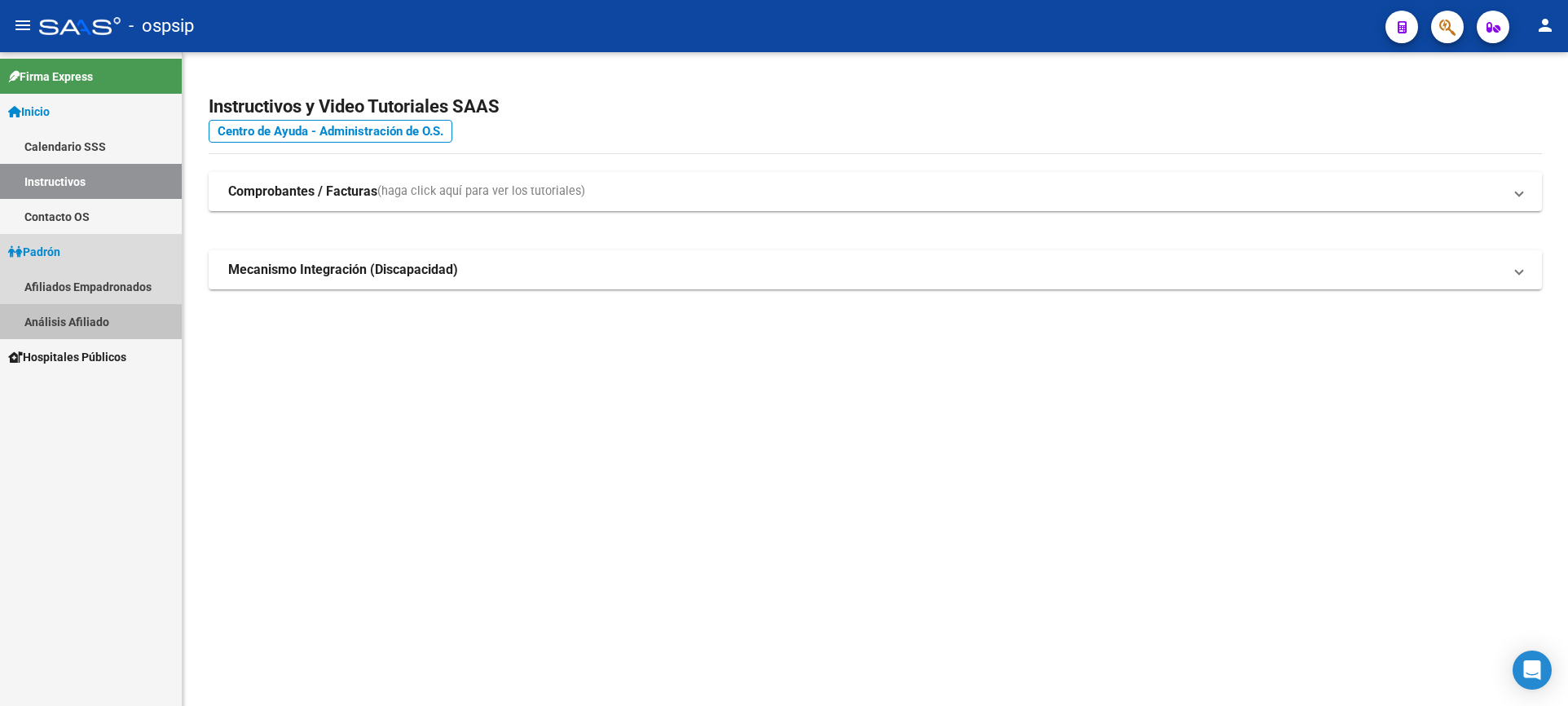
click at [88, 308] on link "Análisis Afiliado" at bounding box center [91, 321] width 181 height 35
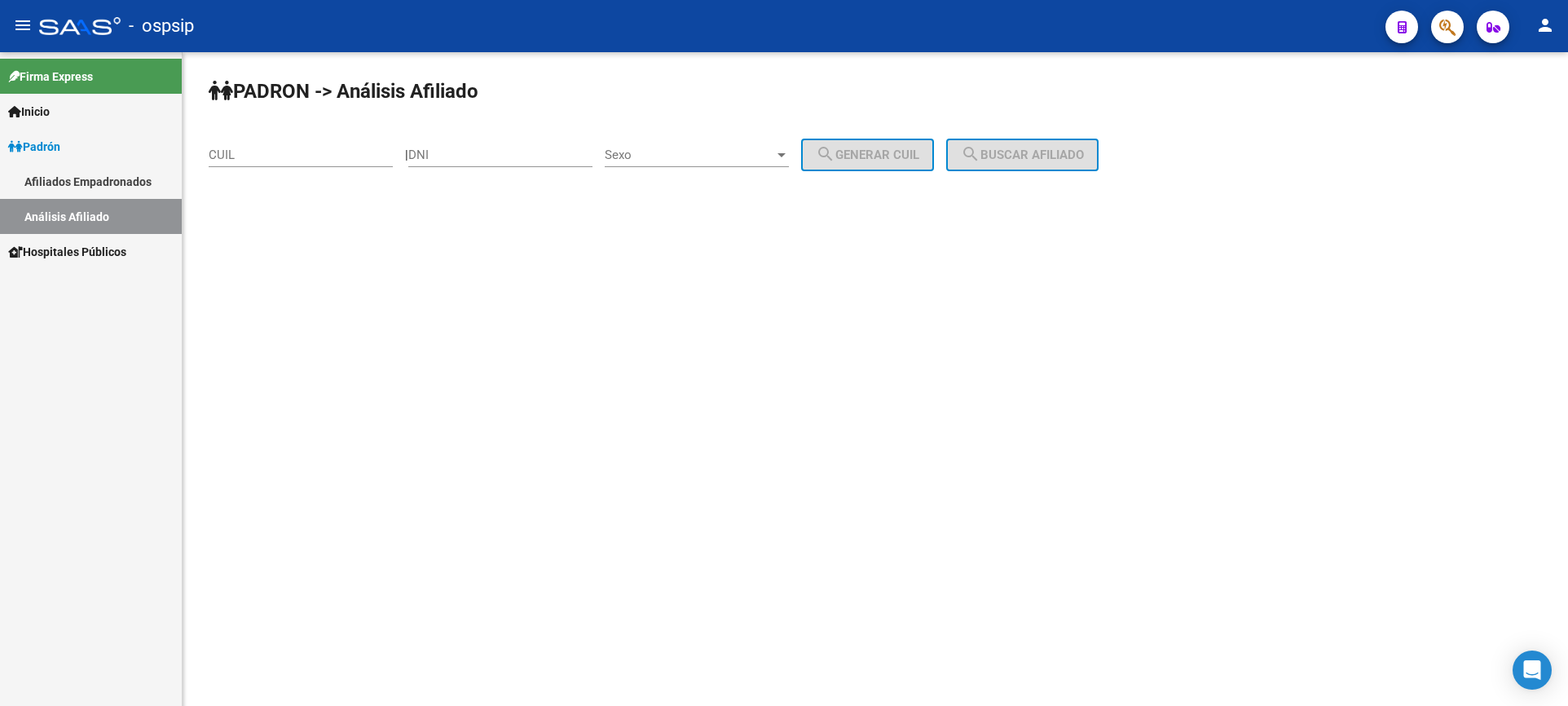
click at [537, 165] on div "DNI" at bounding box center [500, 150] width 184 height 35
type input "27455821"
click at [704, 161] on span "Sexo" at bounding box center [690, 155] width 170 height 15
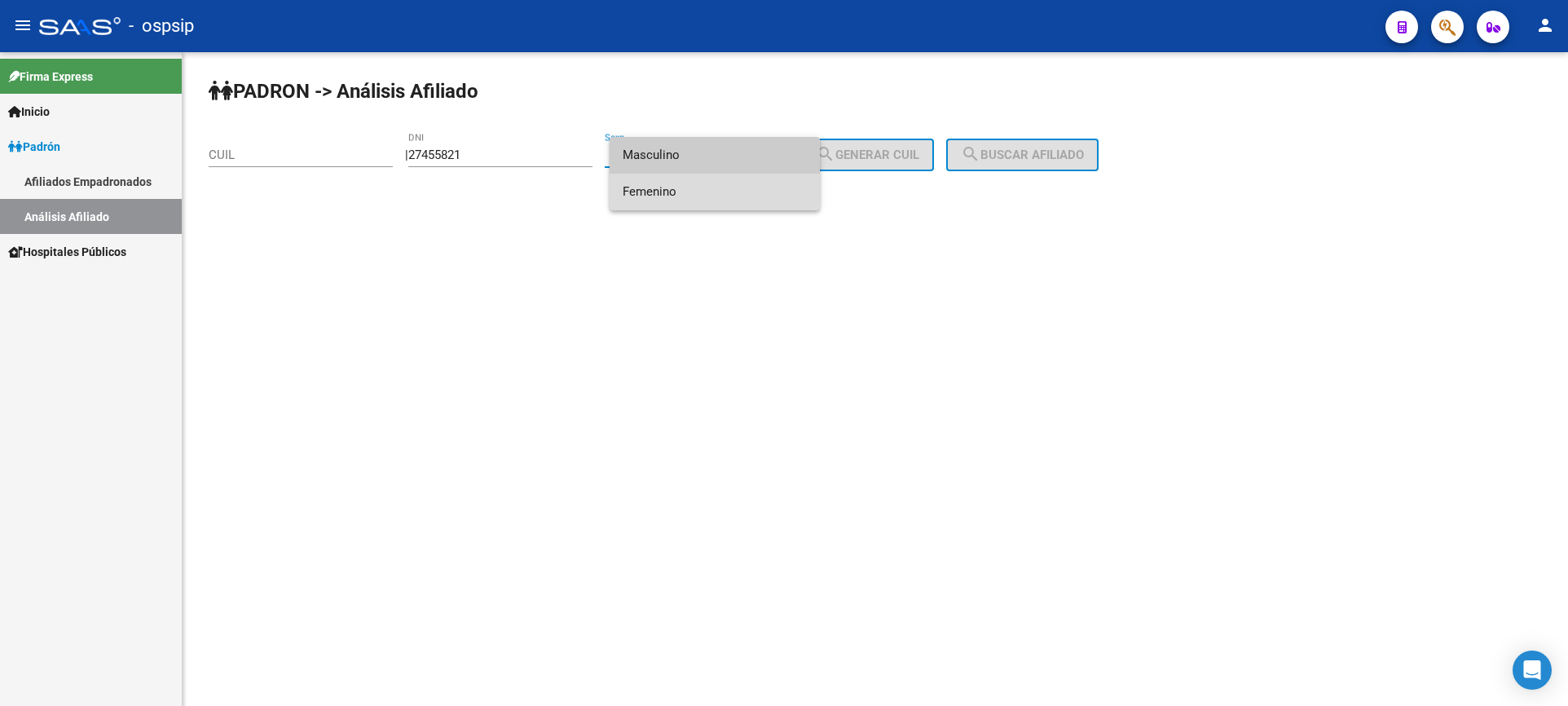
click at [698, 191] on span "Femenino" at bounding box center [714, 191] width 184 height 37
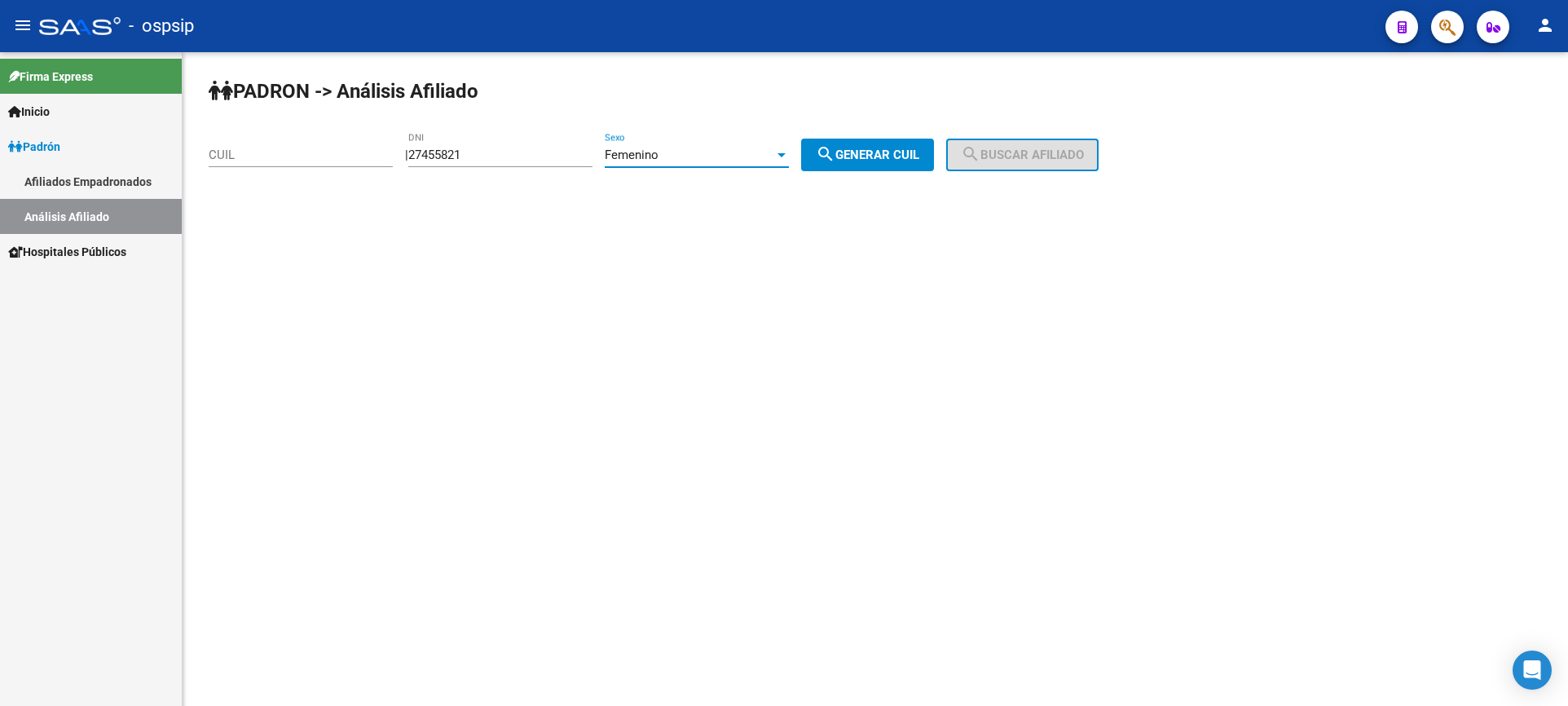
click at [873, 152] on span "search Generar CUIL" at bounding box center [868, 155] width 104 height 15
type input "27-27455821-6"
click at [1079, 151] on button "search Buscar afiliado" at bounding box center [1022, 155] width 153 height 33
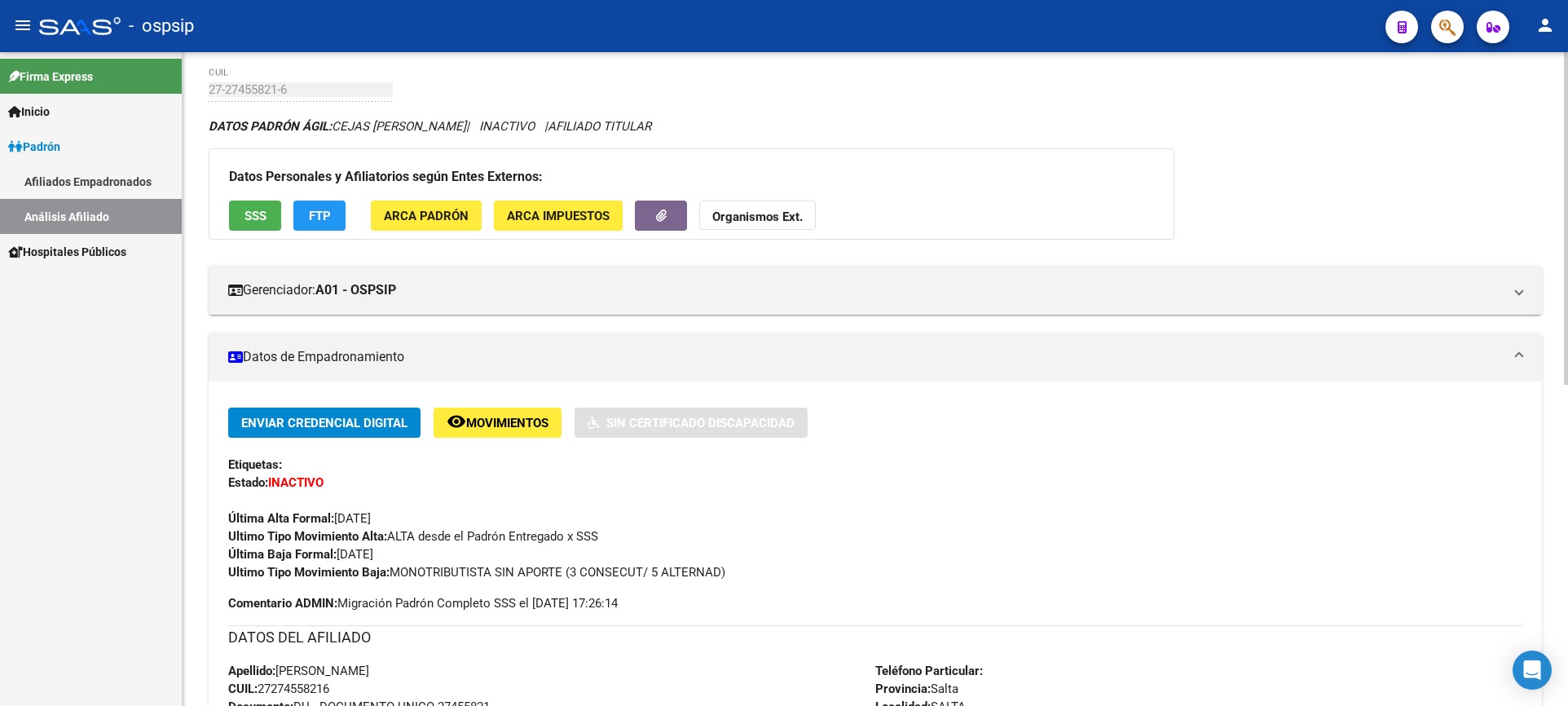
scroll to position [244, 0]
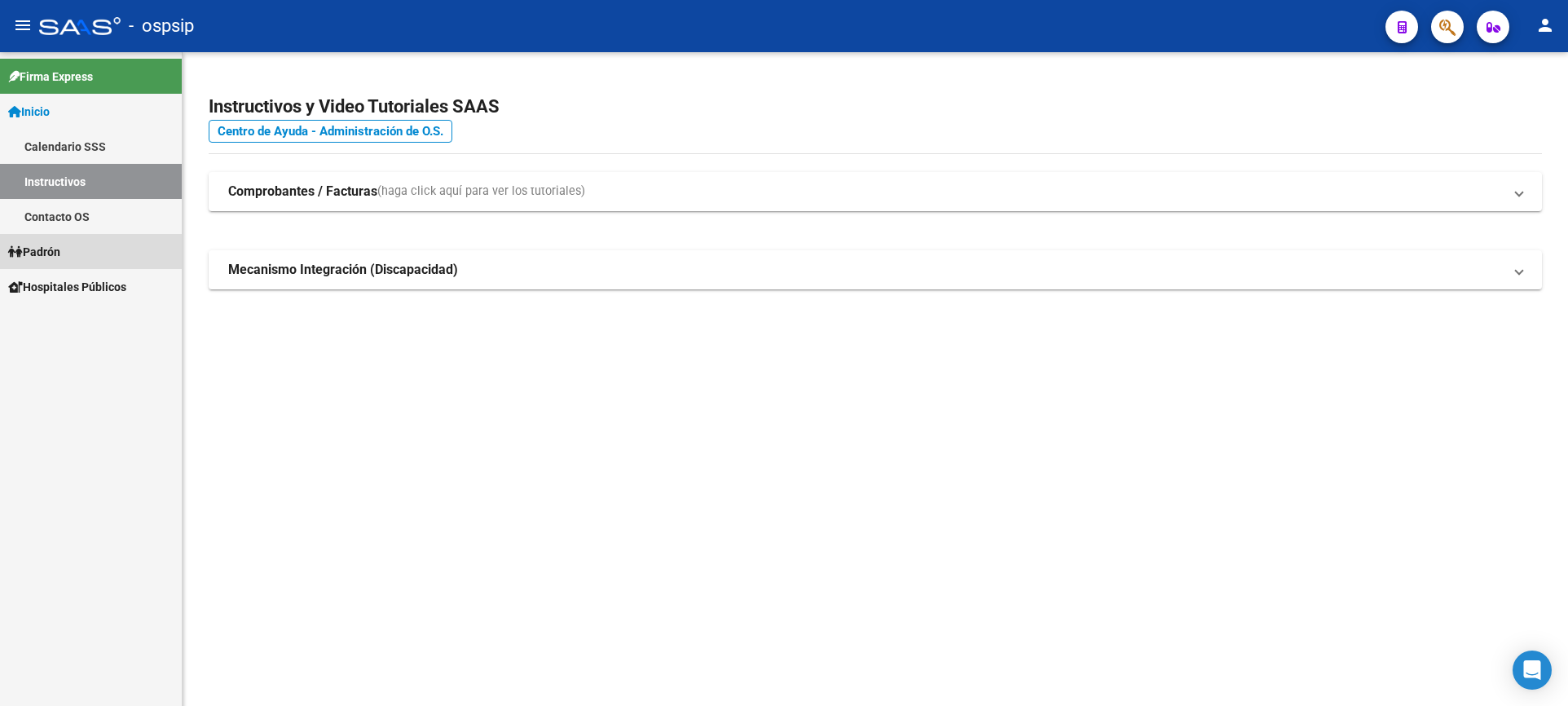
click at [50, 244] on span "Padrón" at bounding box center [34, 252] width 52 height 18
drag, startPoint x: 73, startPoint y: 322, endPoint x: 358, endPoint y: 270, distance: 289.7
click at [74, 321] on link "Análisis Afiliado" at bounding box center [91, 321] width 181 height 35
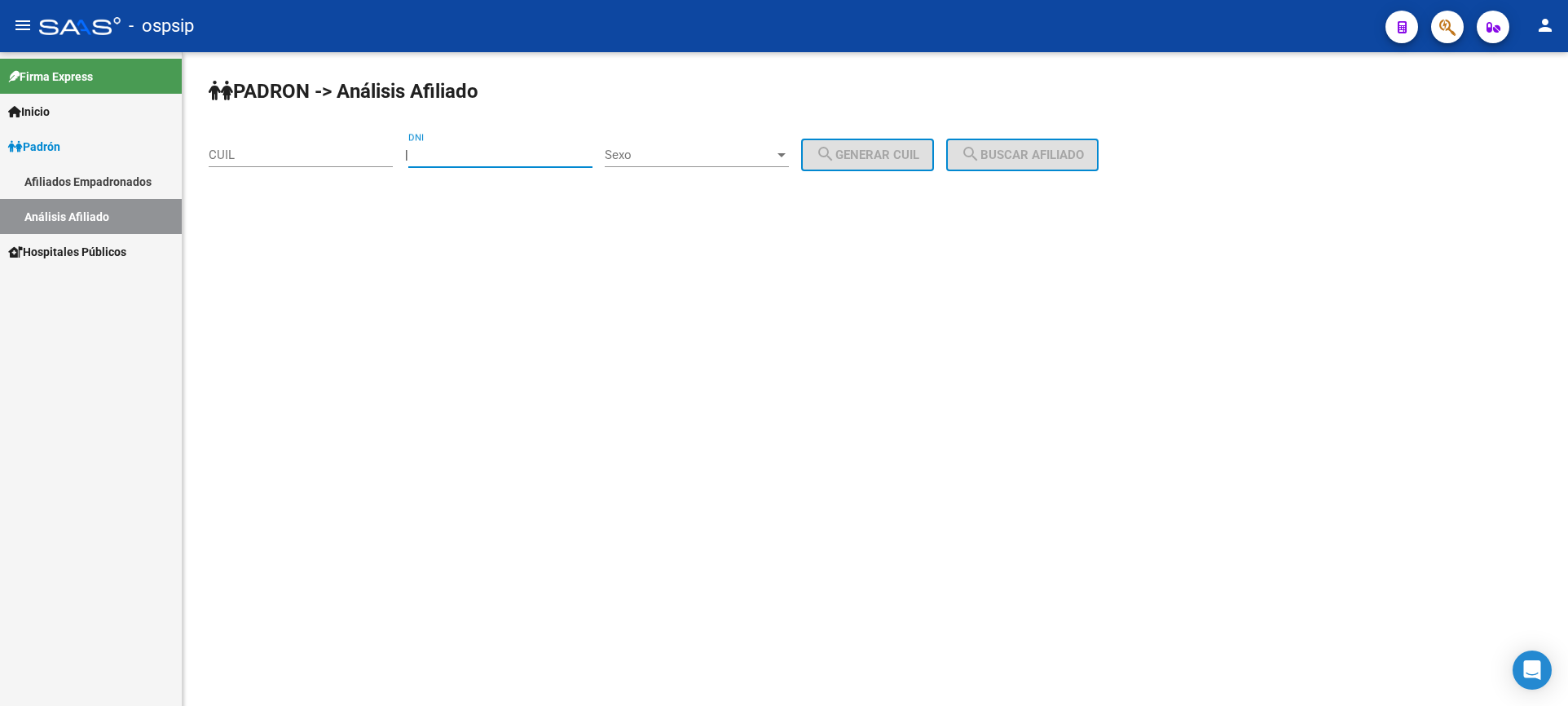
click at [491, 160] on input "DNI" at bounding box center [500, 155] width 184 height 15
type input "31931182"
click at [703, 155] on span "Sexo" at bounding box center [690, 155] width 170 height 15
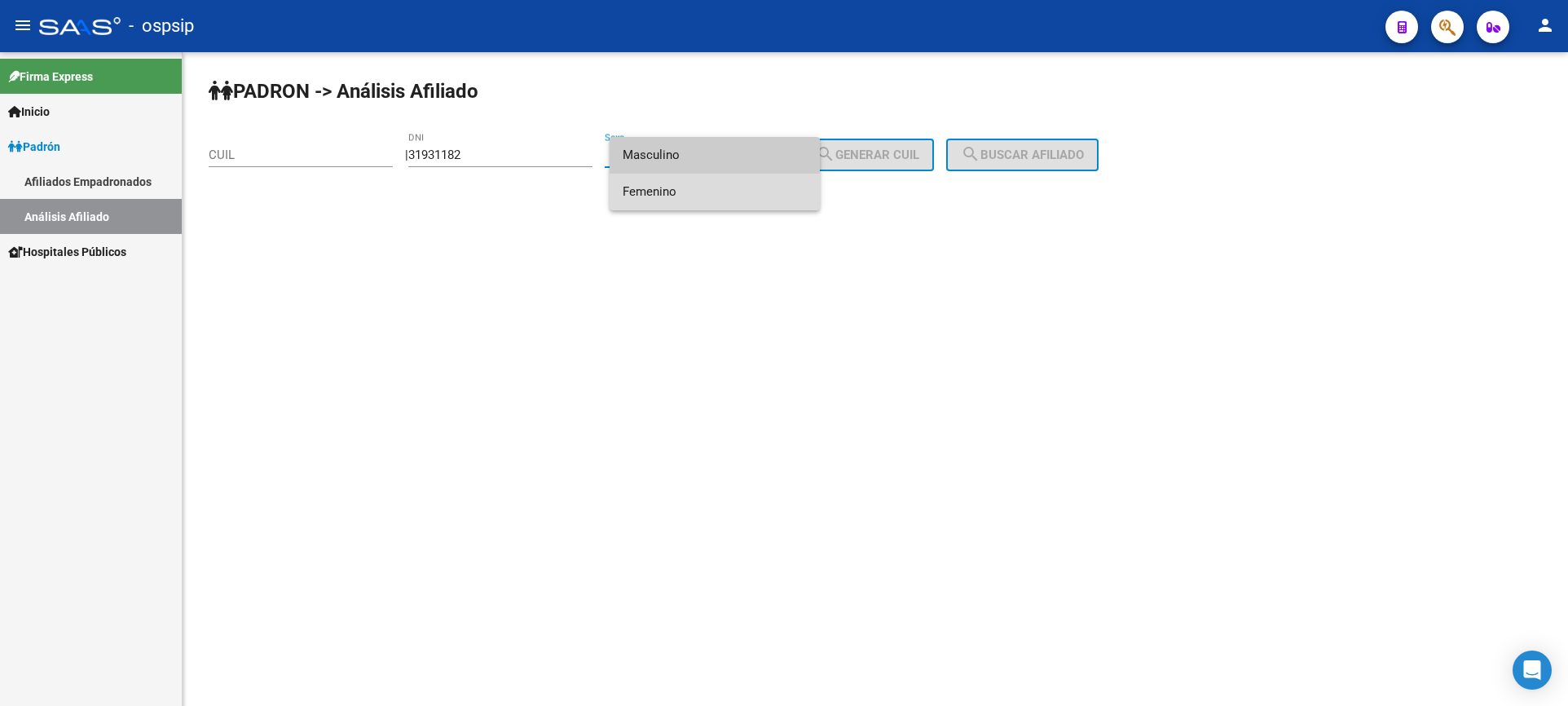
drag, startPoint x: 709, startPoint y: 201, endPoint x: 816, endPoint y: 197, distance: 107.1
click at [712, 201] on span "Femenino" at bounding box center [714, 191] width 184 height 37
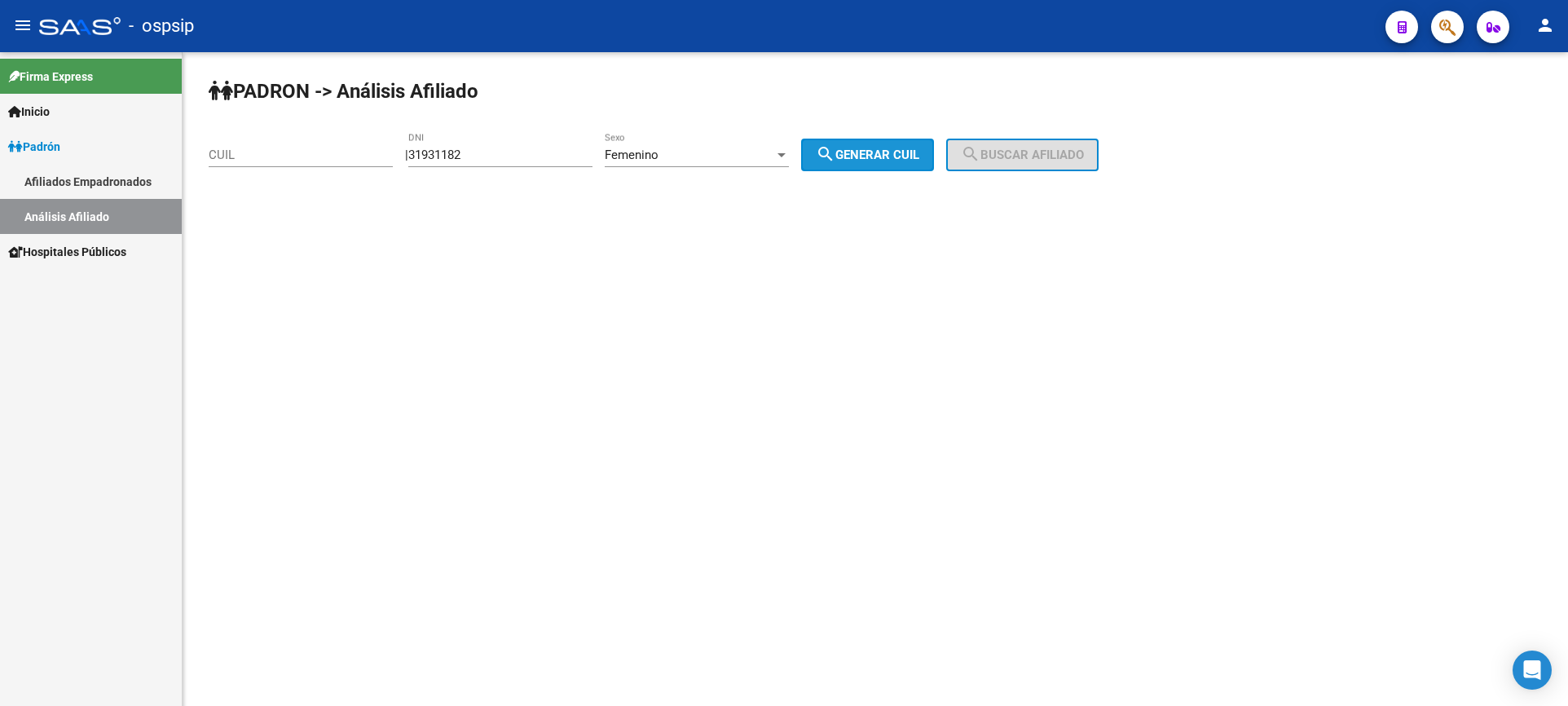
click at [881, 145] on button "search Generar CUIL" at bounding box center [868, 155] width 133 height 33
type input "27-31931182-9"
click at [1047, 158] on span "search Buscar afiliado" at bounding box center [1022, 155] width 123 height 15
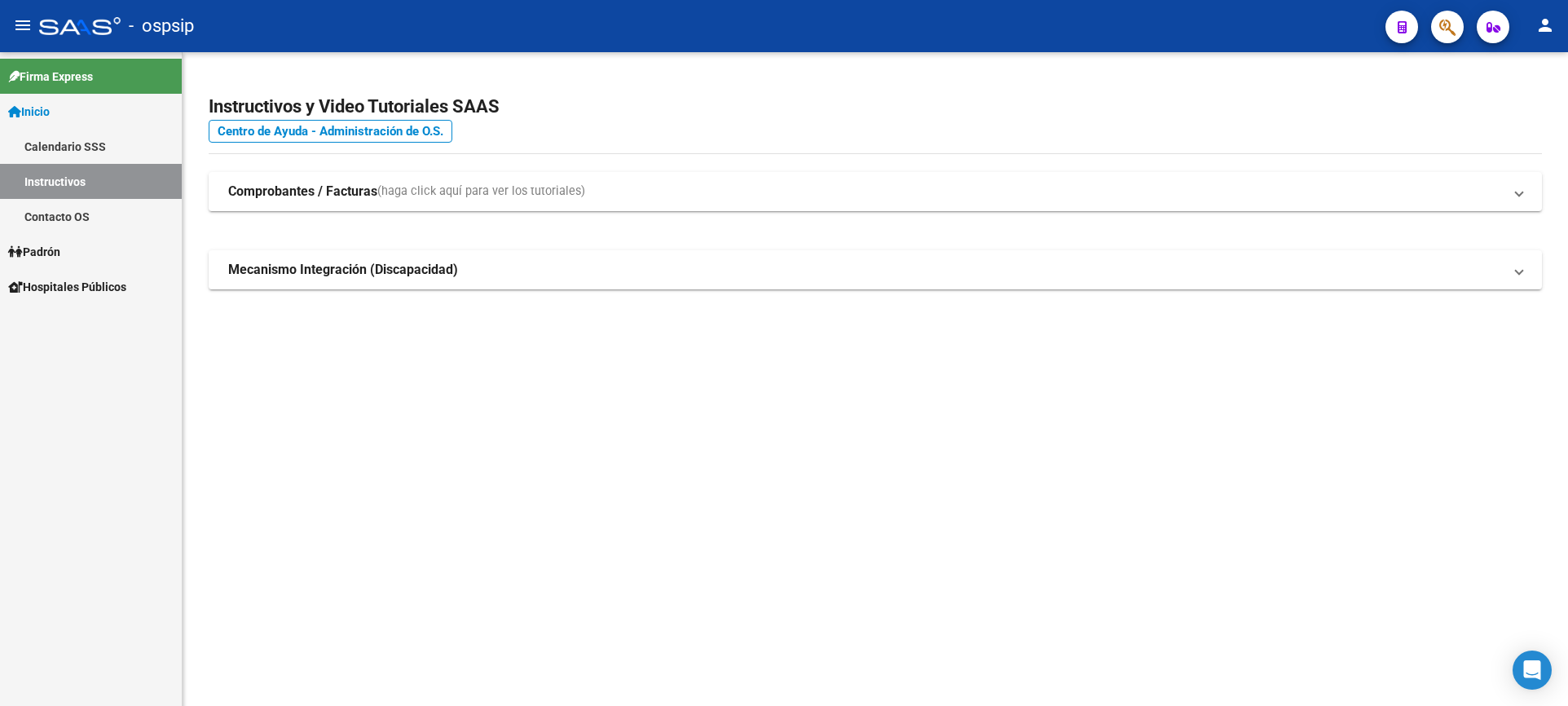
click at [69, 246] on link "Padrón" at bounding box center [91, 251] width 181 height 35
click at [49, 250] on span "Padrón" at bounding box center [34, 252] width 52 height 18
click at [91, 320] on link "Análisis Afiliado" at bounding box center [91, 321] width 181 height 35
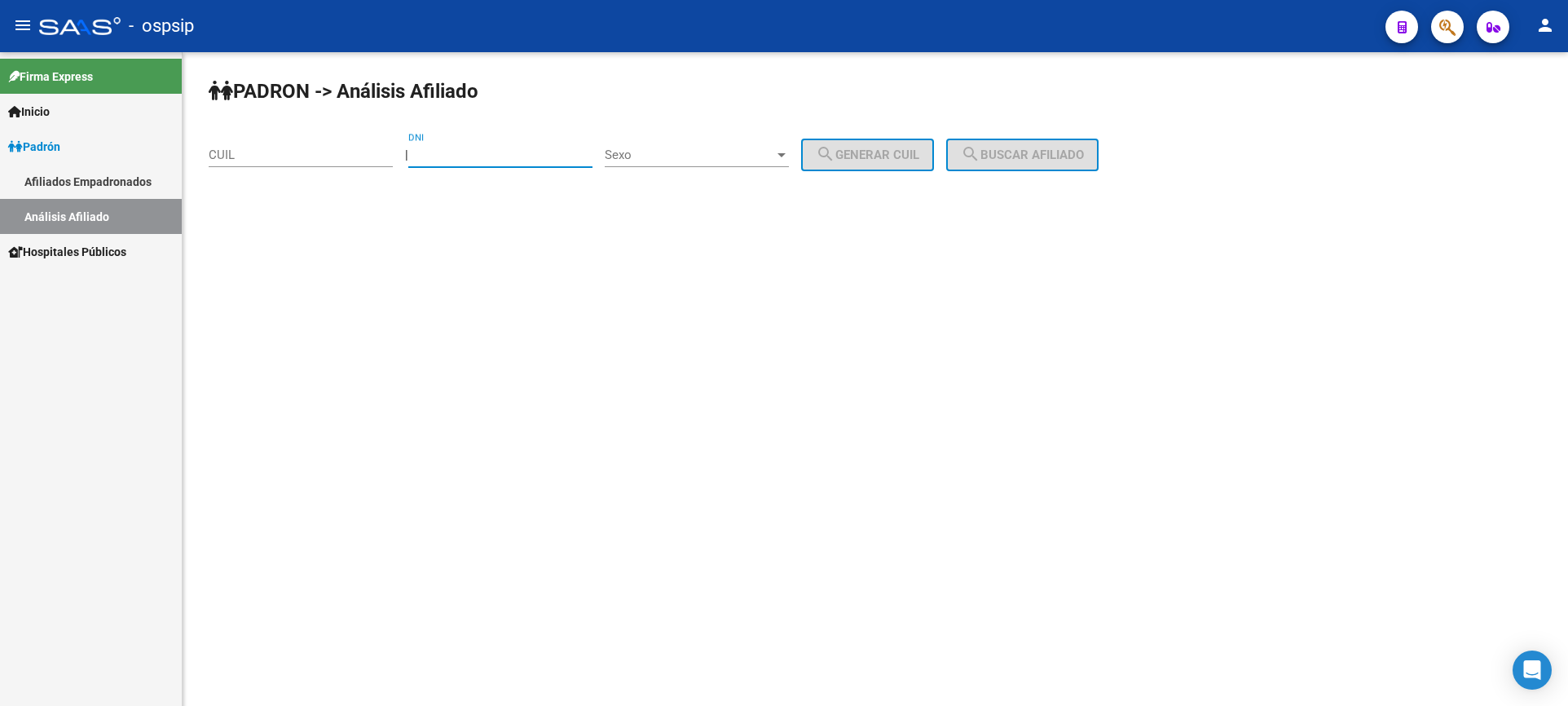
click at [553, 159] on input "DNI" at bounding box center [500, 155] width 184 height 15
type input "40349931"
click at [734, 147] on div "Sexo Sexo" at bounding box center [696, 150] width 184 height 35
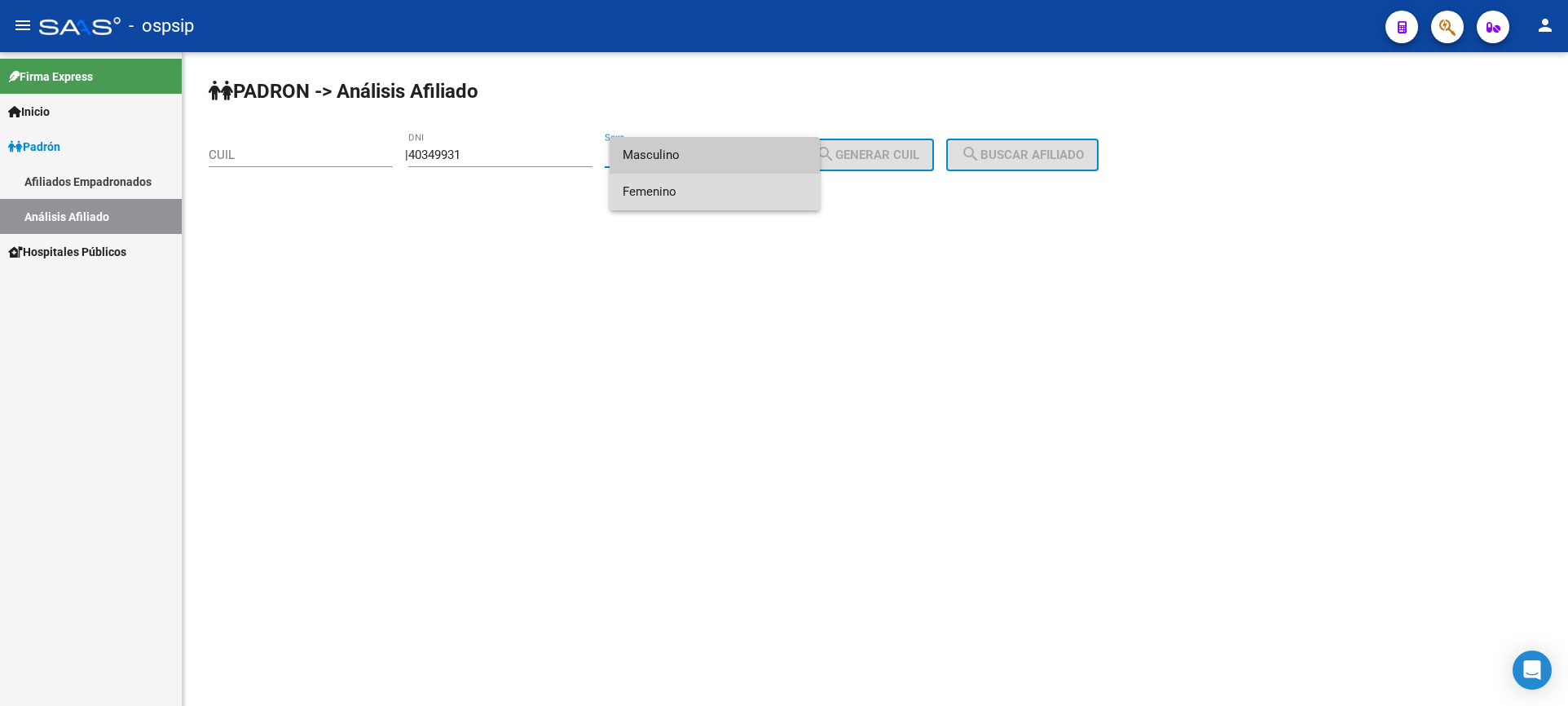
click at [692, 183] on span "Femenino" at bounding box center [714, 191] width 184 height 37
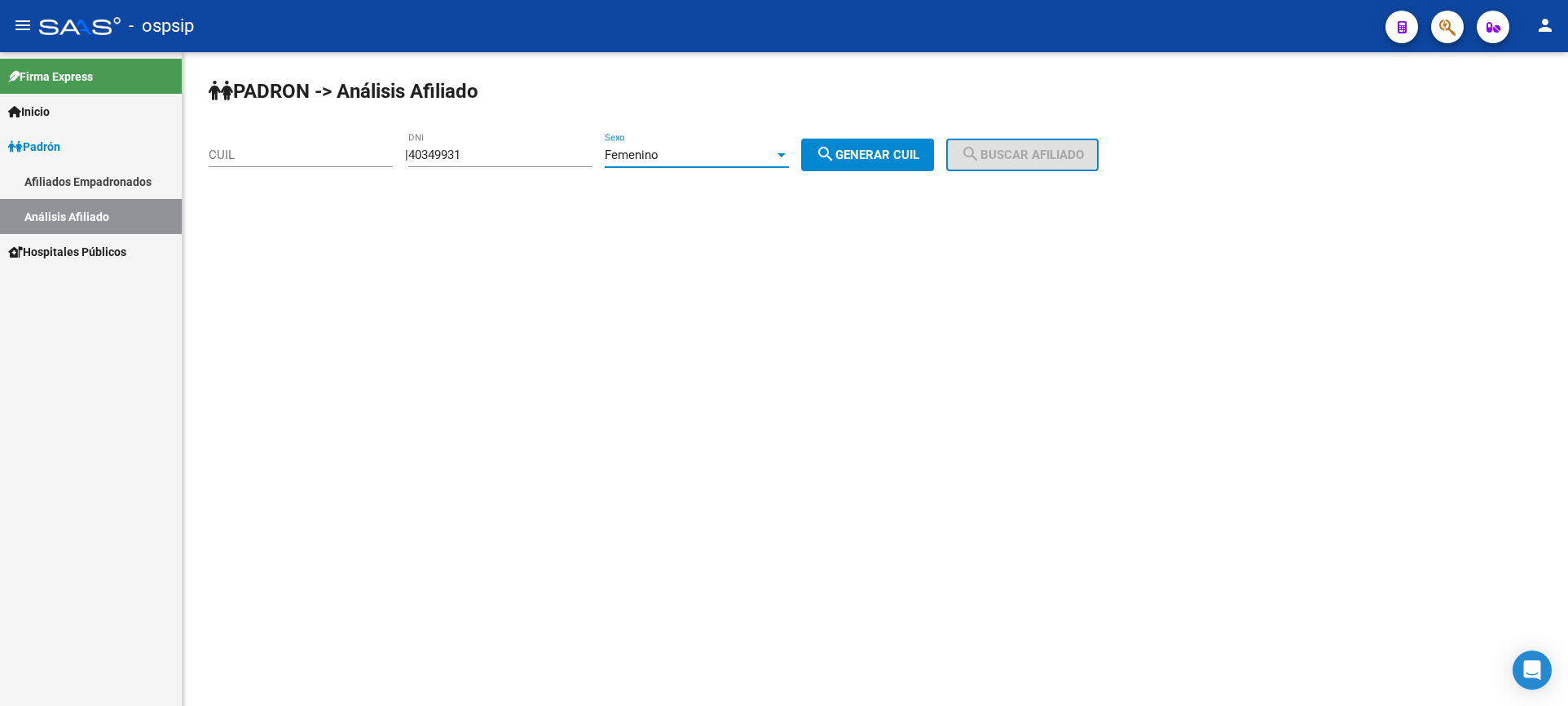
click at [695, 168] on div "Femenino Sexo" at bounding box center [696, 158] width 184 height 51
click at [692, 150] on div "Femenino" at bounding box center [690, 155] width 170 height 15
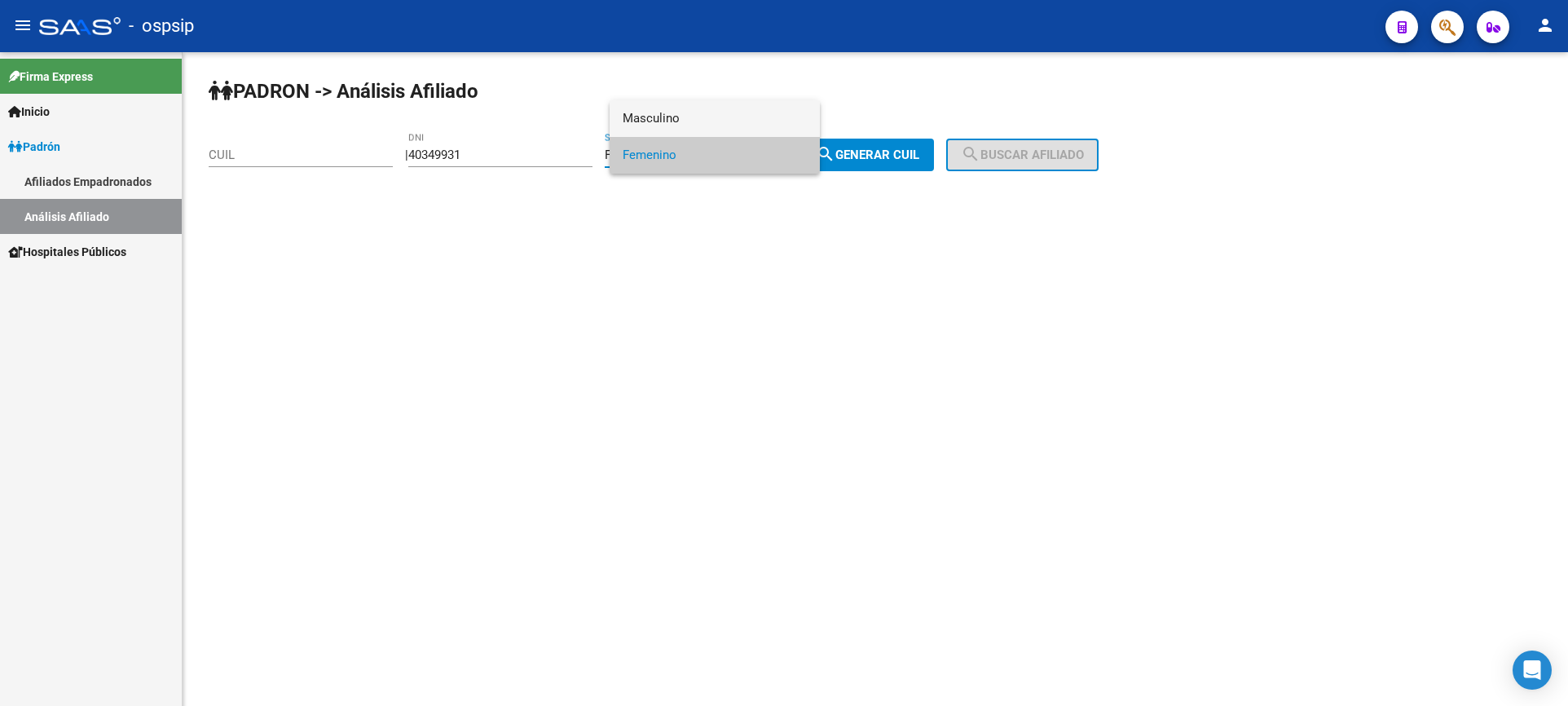
click at [690, 110] on span "Masculino" at bounding box center [714, 118] width 184 height 37
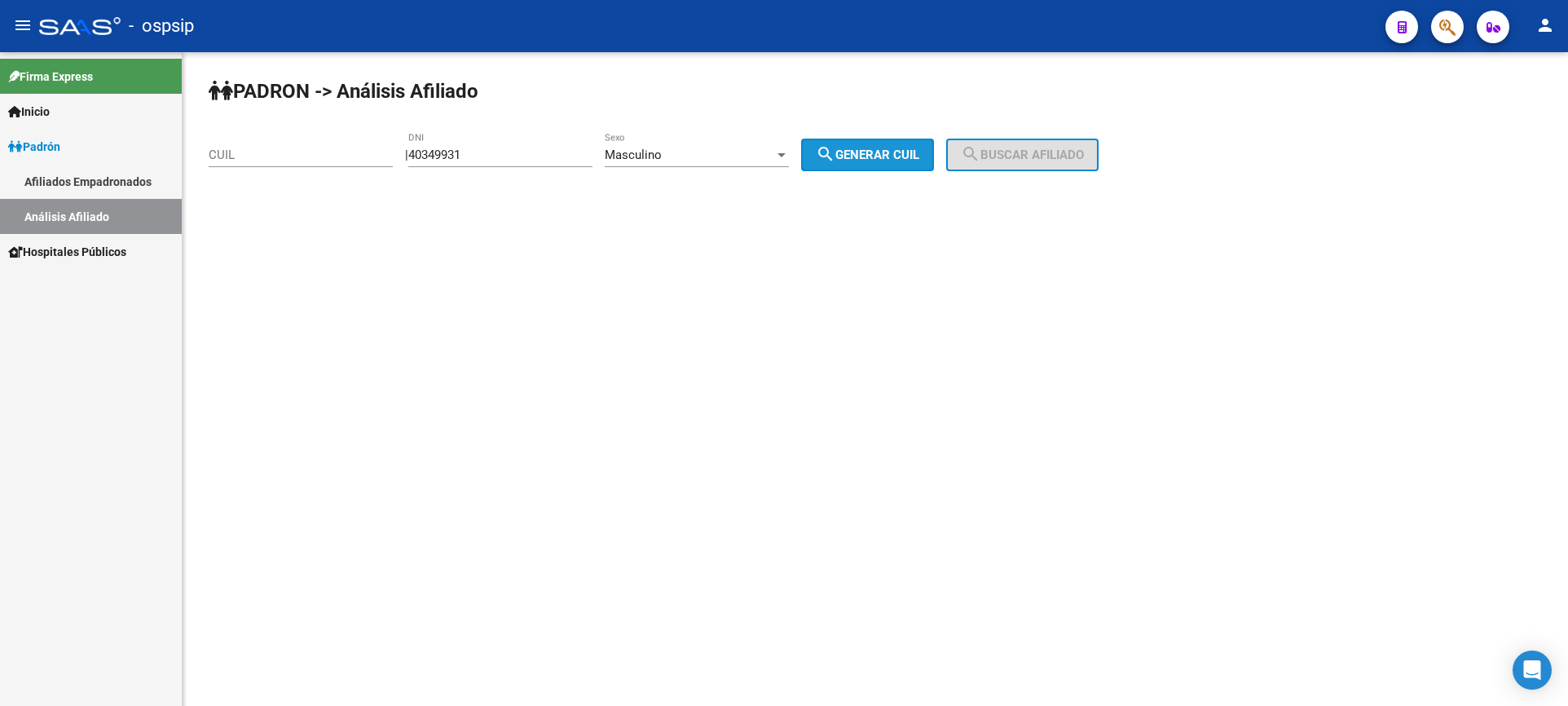
click at [870, 169] on button "search Generar CUIL" at bounding box center [868, 155] width 133 height 33
type input "20-40349931-6"
drag, startPoint x: 996, startPoint y: 152, endPoint x: 1004, endPoint y: 166, distance: 16.1
click at [981, 152] on mat-icon "search" at bounding box center [971, 154] width 20 height 20
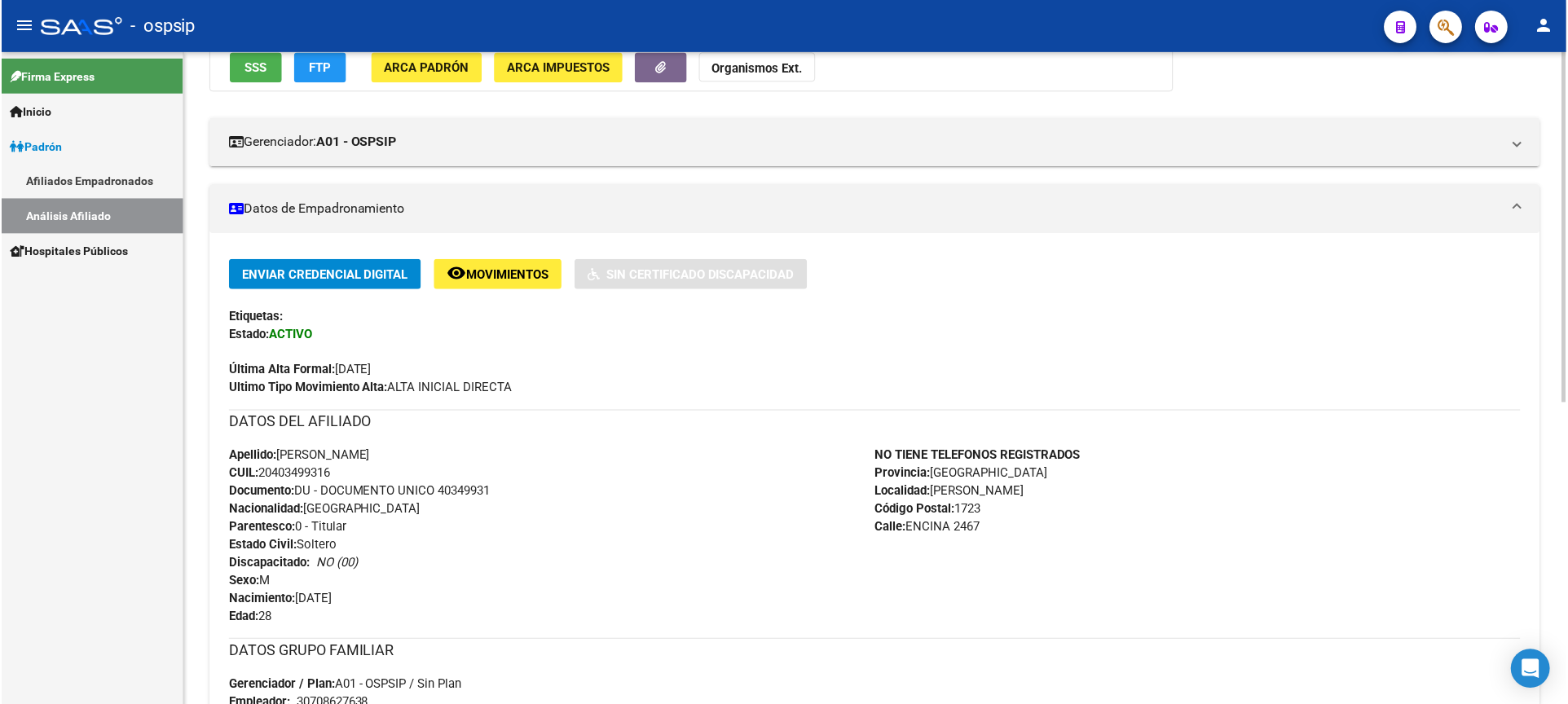
scroll to position [326, 0]
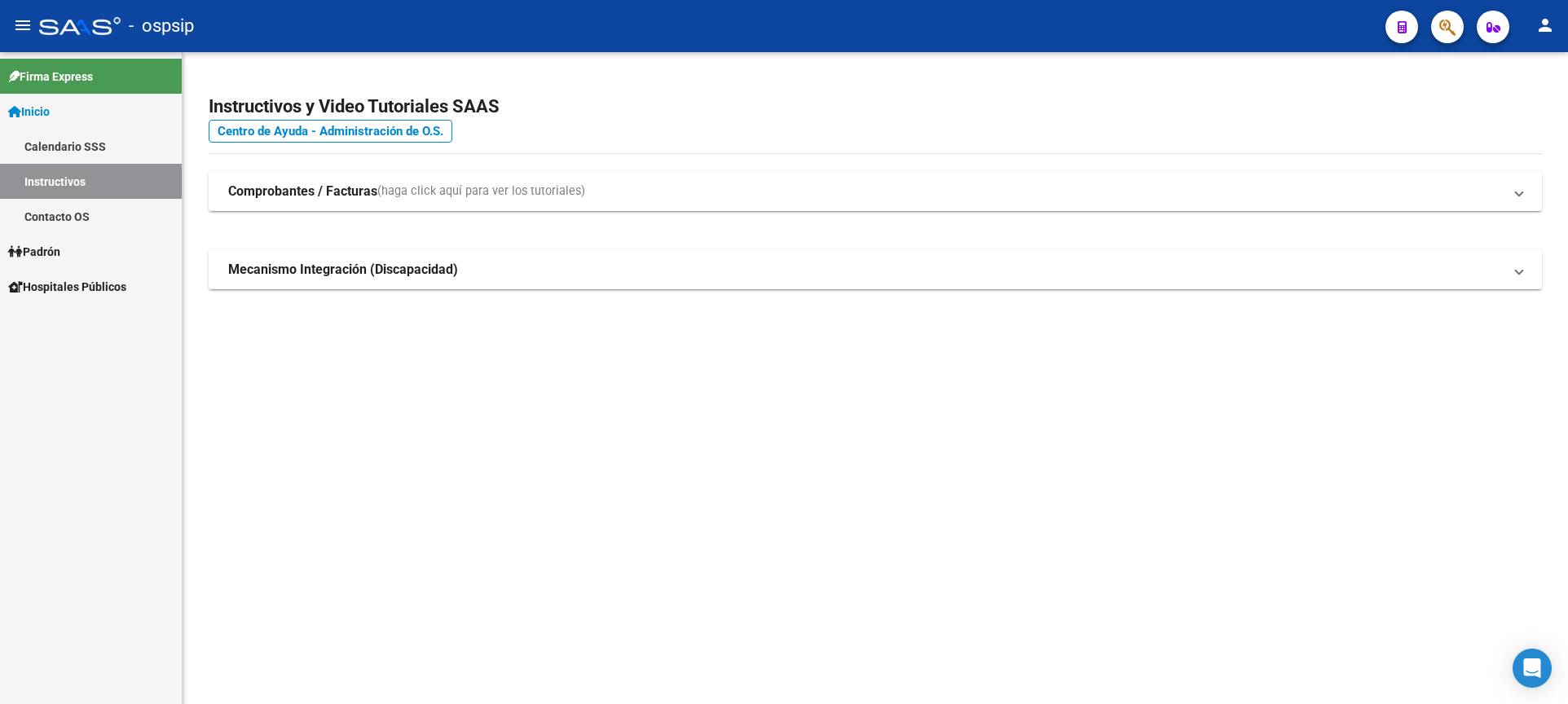
click at [75, 258] on link "Padrón" at bounding box center [91, 251] width 181 height 35
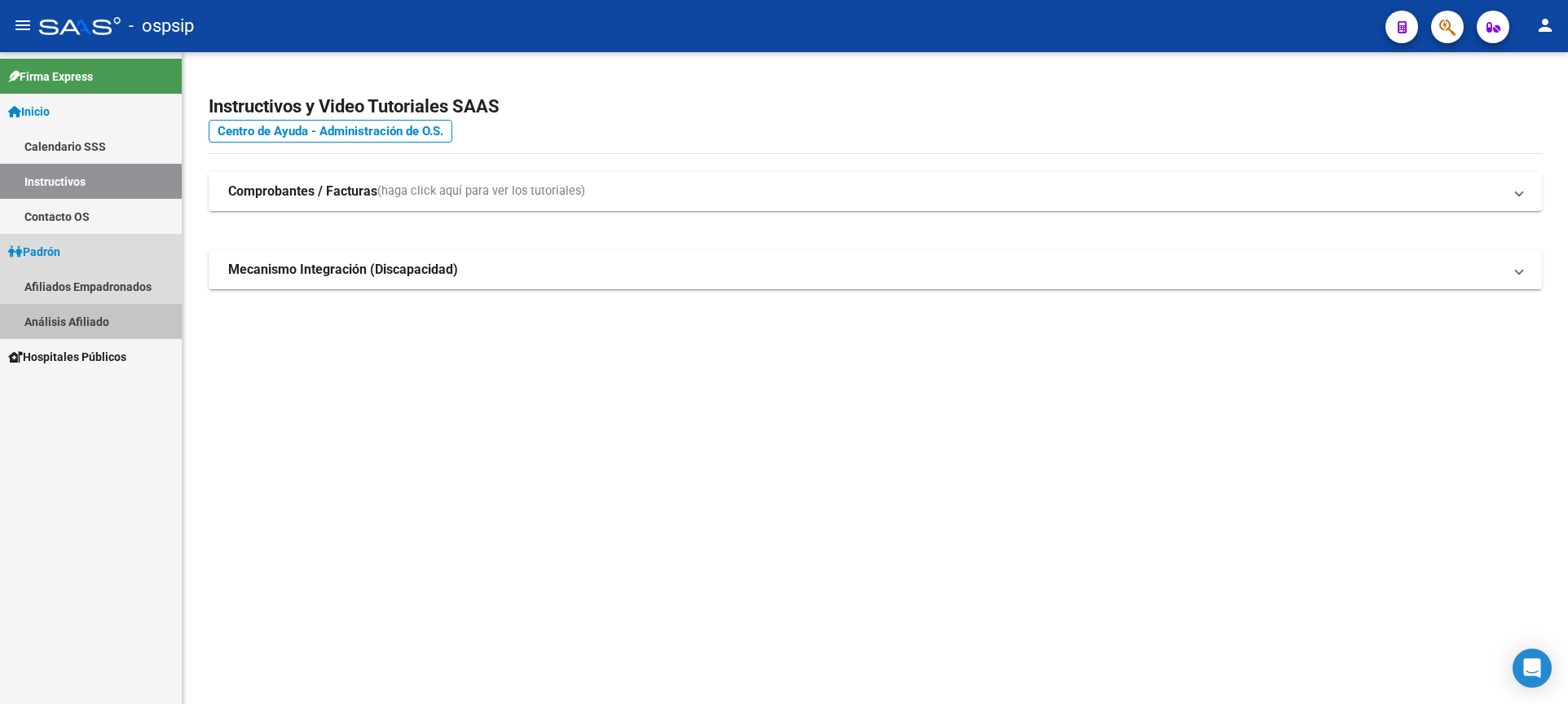
click at [81, 316] on link "Análisis Afiliado" at bounding box center [91, 321] width 181 height 35
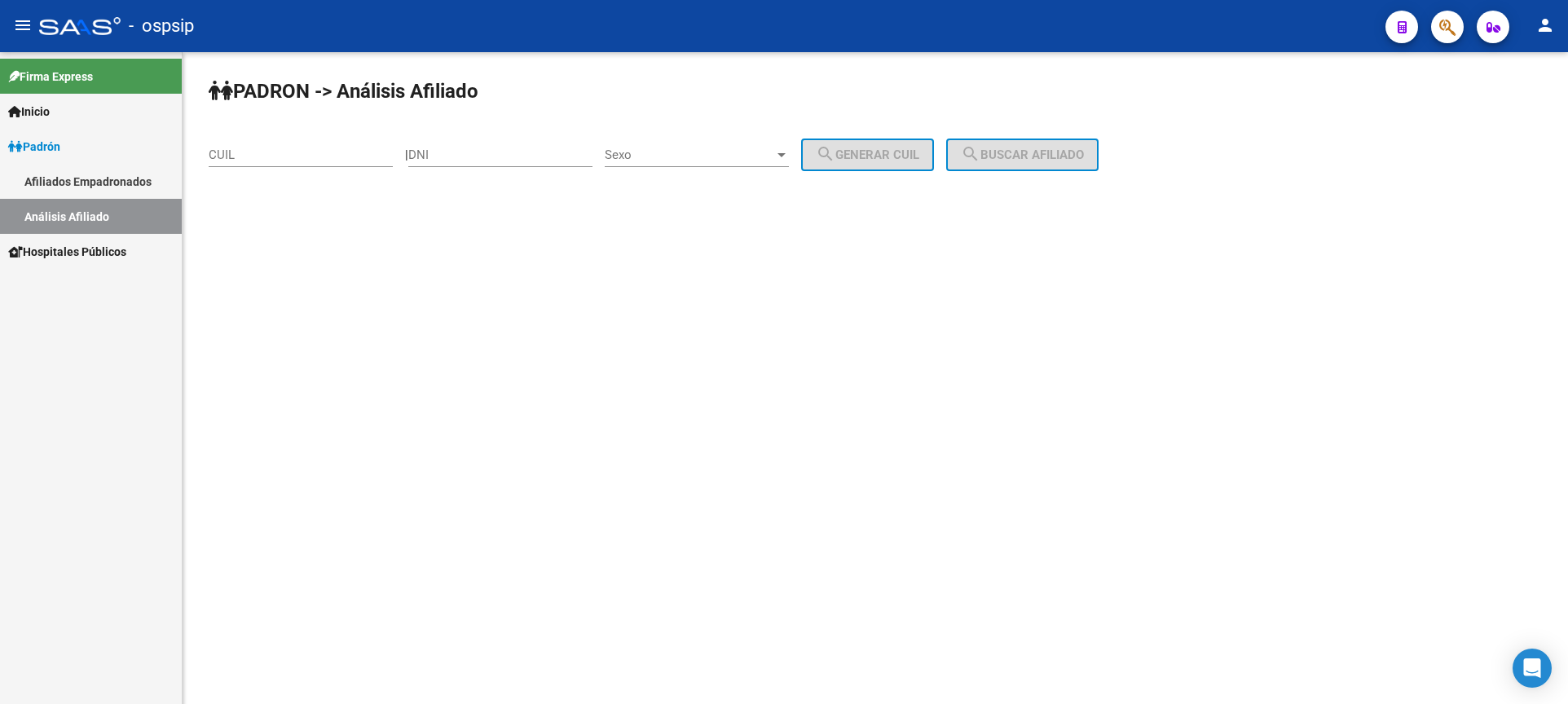
click at [490, 165] on div "DNI" at bounding box center [500, 149] width 184 height 35
type input "23851397"
click at [702, 150] on span "Sexo" at bounding box center [690, 155] width 170 height 15
click at [699, 151] on span "Masculino" at bounding box center [714, 155] width 184 height 37
click at [874, 154] on span "search Generar CUIL" at bounding box center [868, 155] width 104 height 15
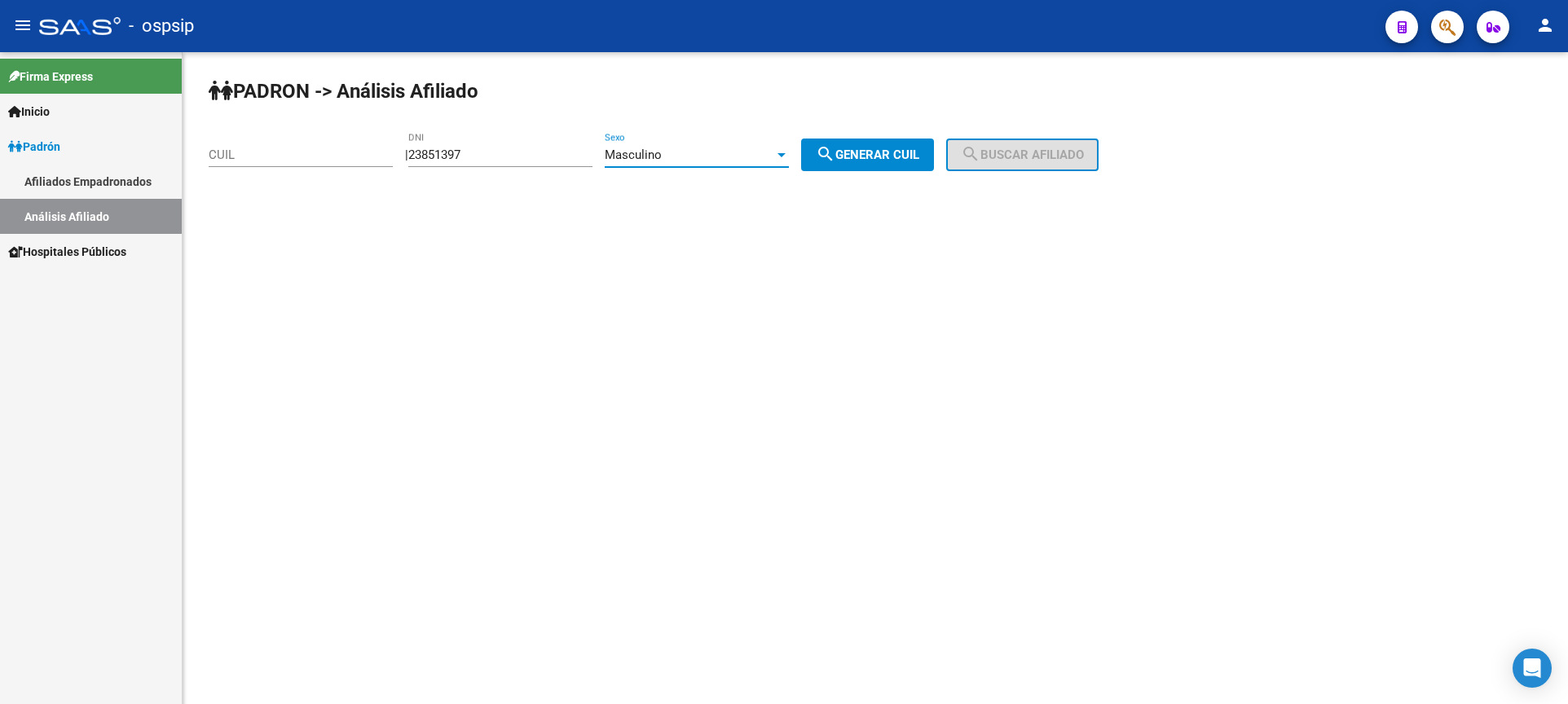
type input "23-23851397-9"
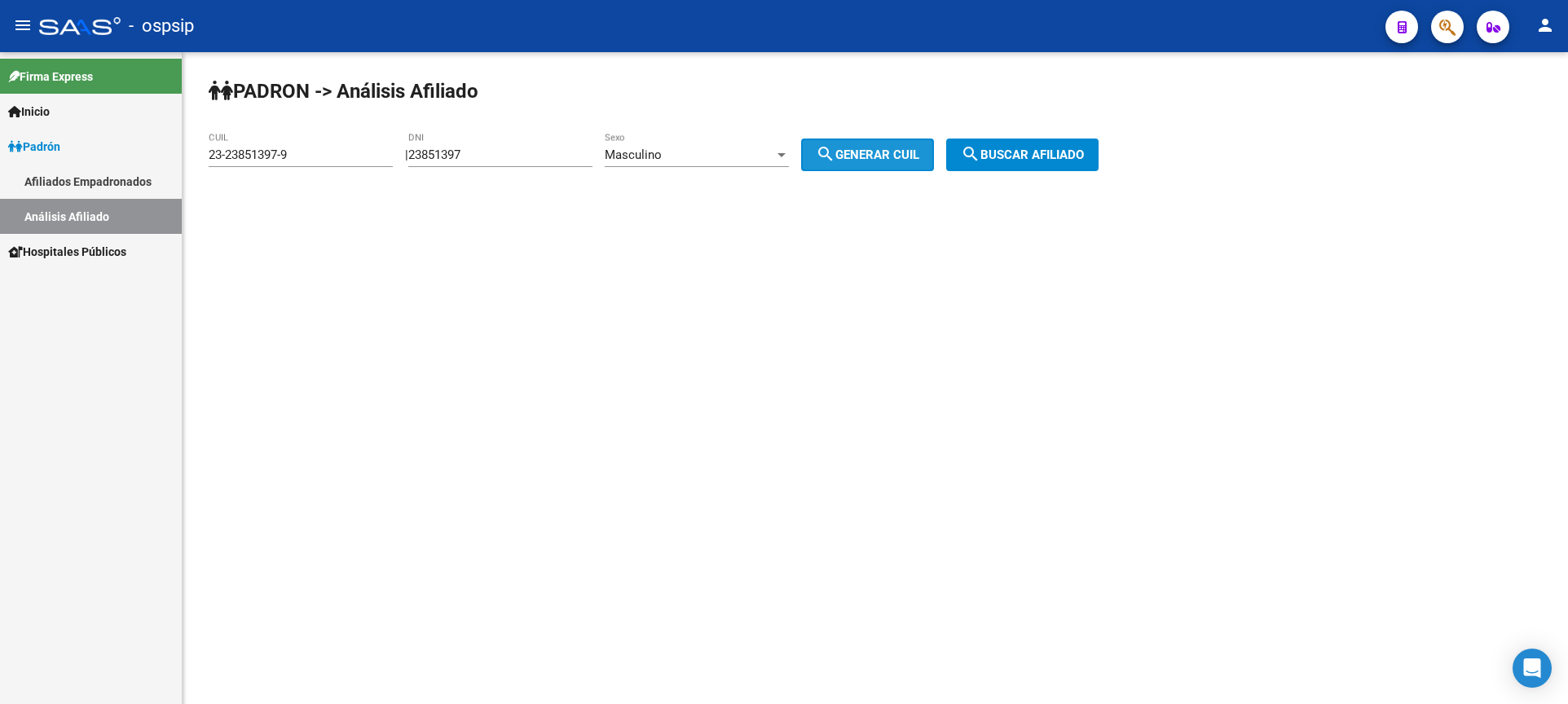
click at [1001, 160] on span "search Buscar afiliado" at bounding box center [1022, 155] width 123 height 15
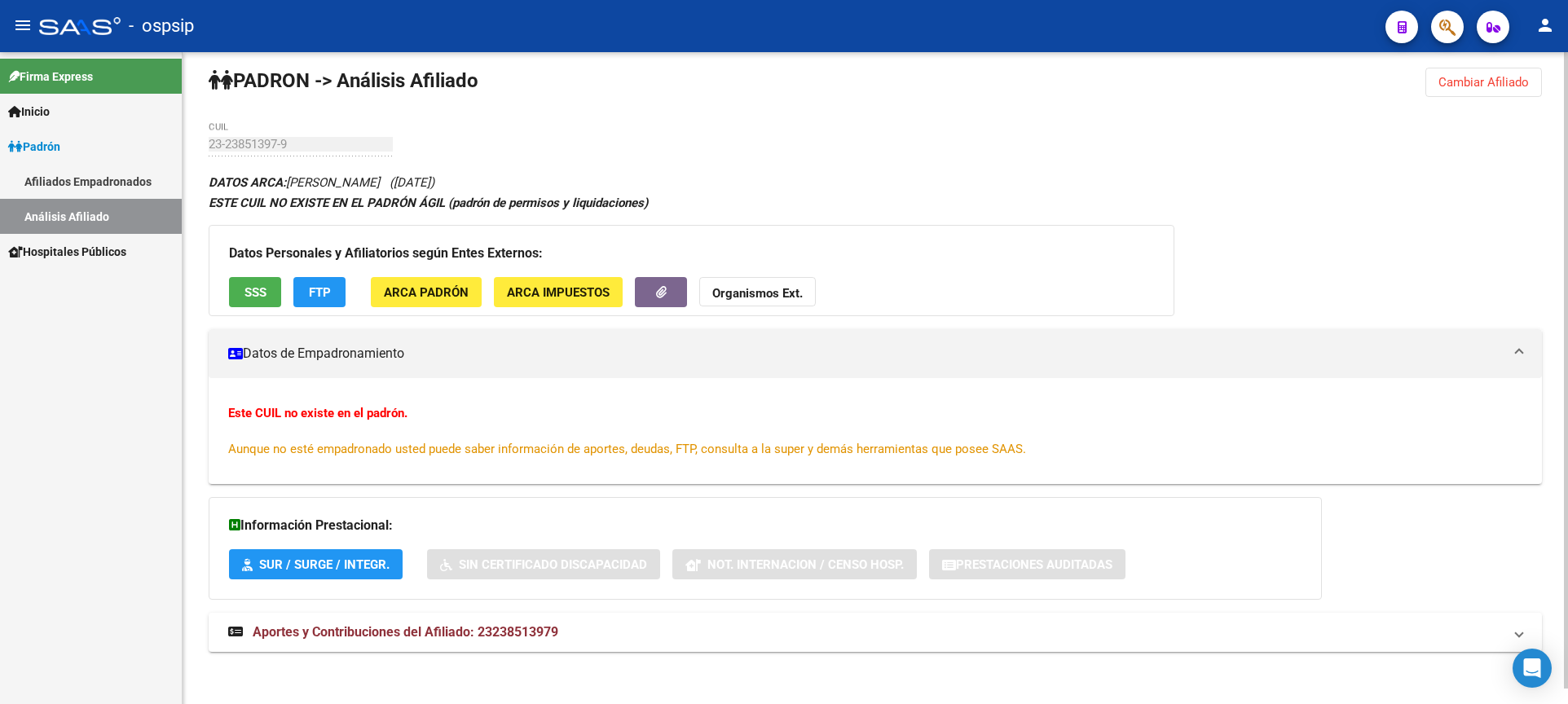
scroll to position [16, 0]
